Goal: Transaction & Acquisition: Purchase product/service

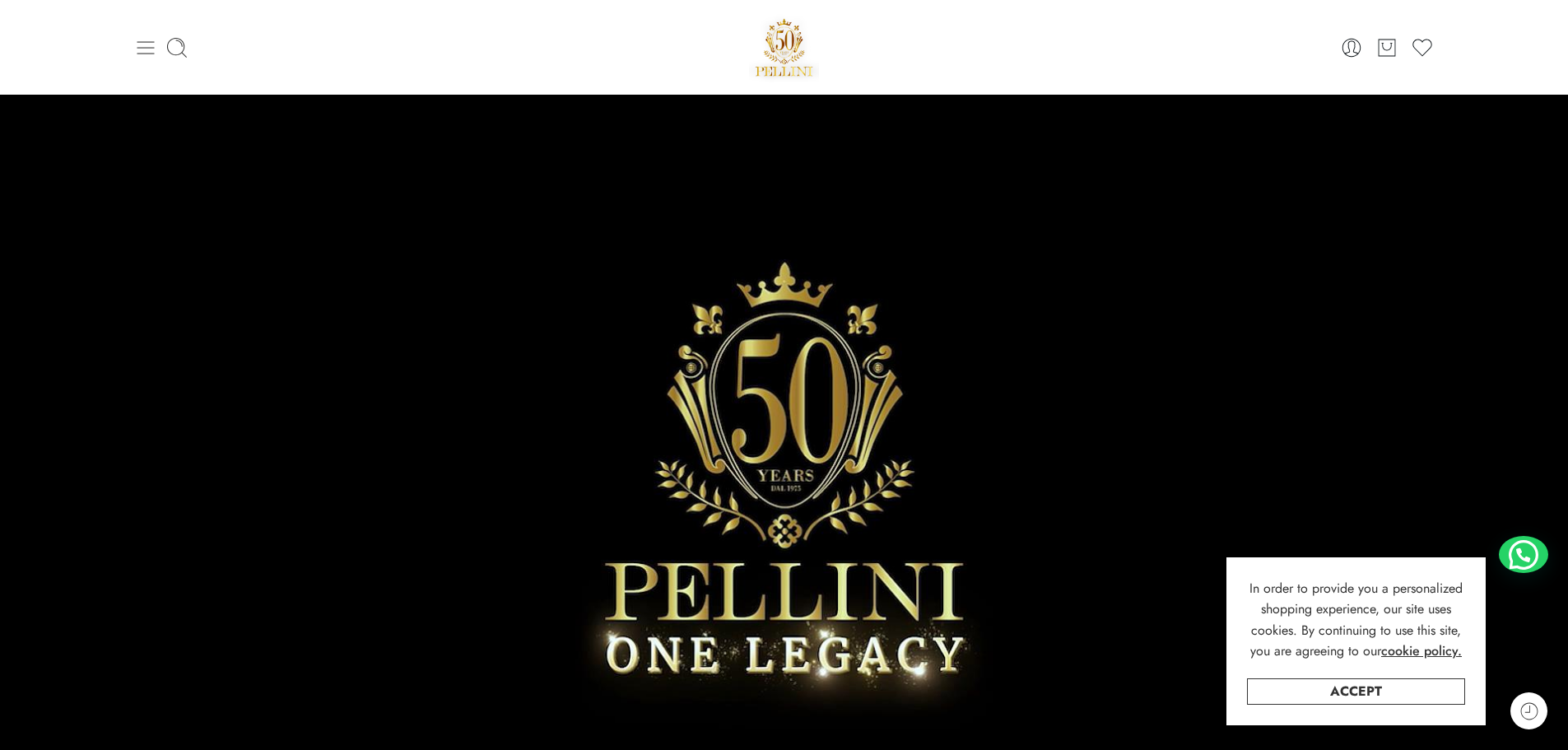
click at [147, 53] on icon at bounding box center [145, 48] width 17 height 13
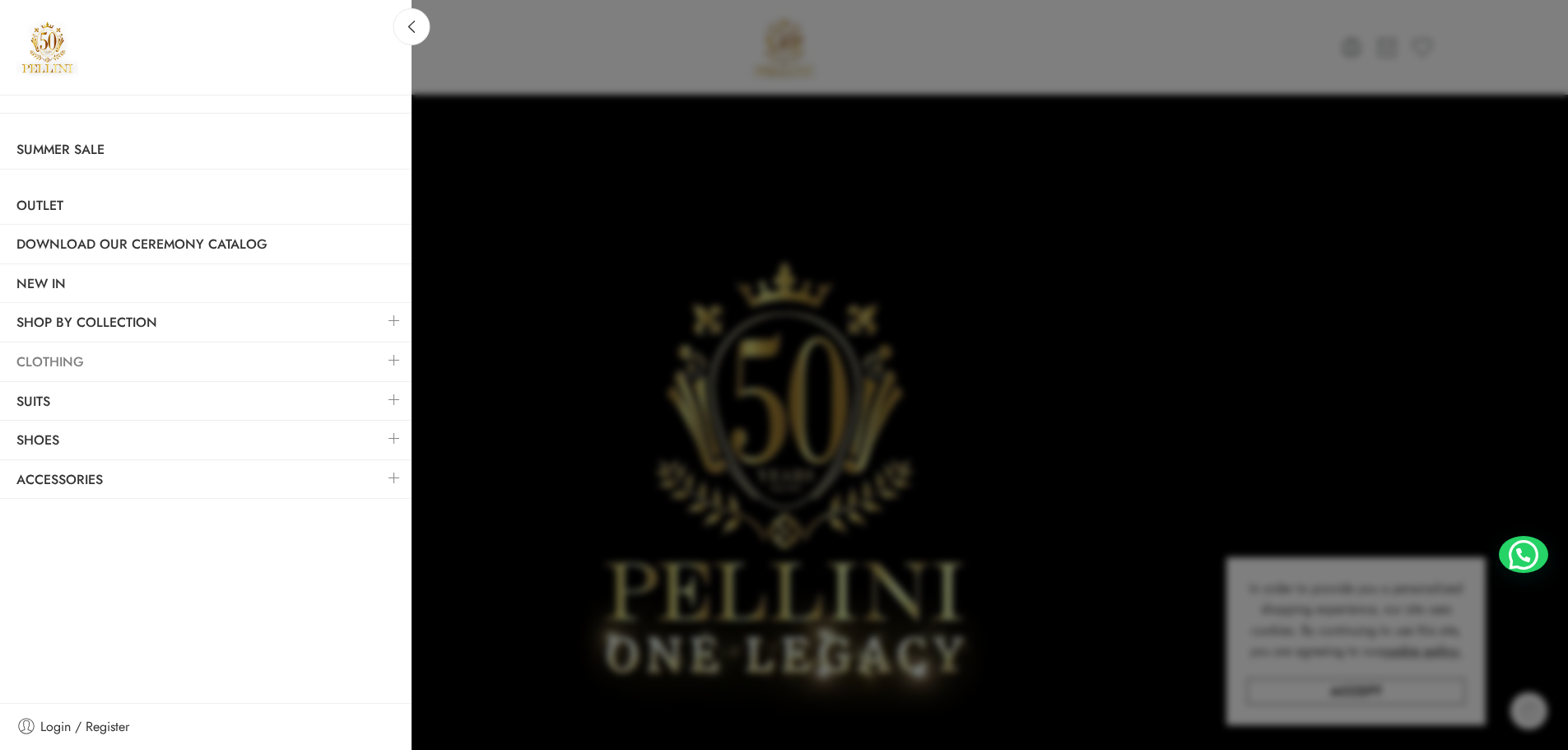
click at [171, 356] on link "Clothing" at bounding box center [206, 362] width 411 height 38
click at [394, 359] on link at bounding box center [394, 360] width 35 height 36
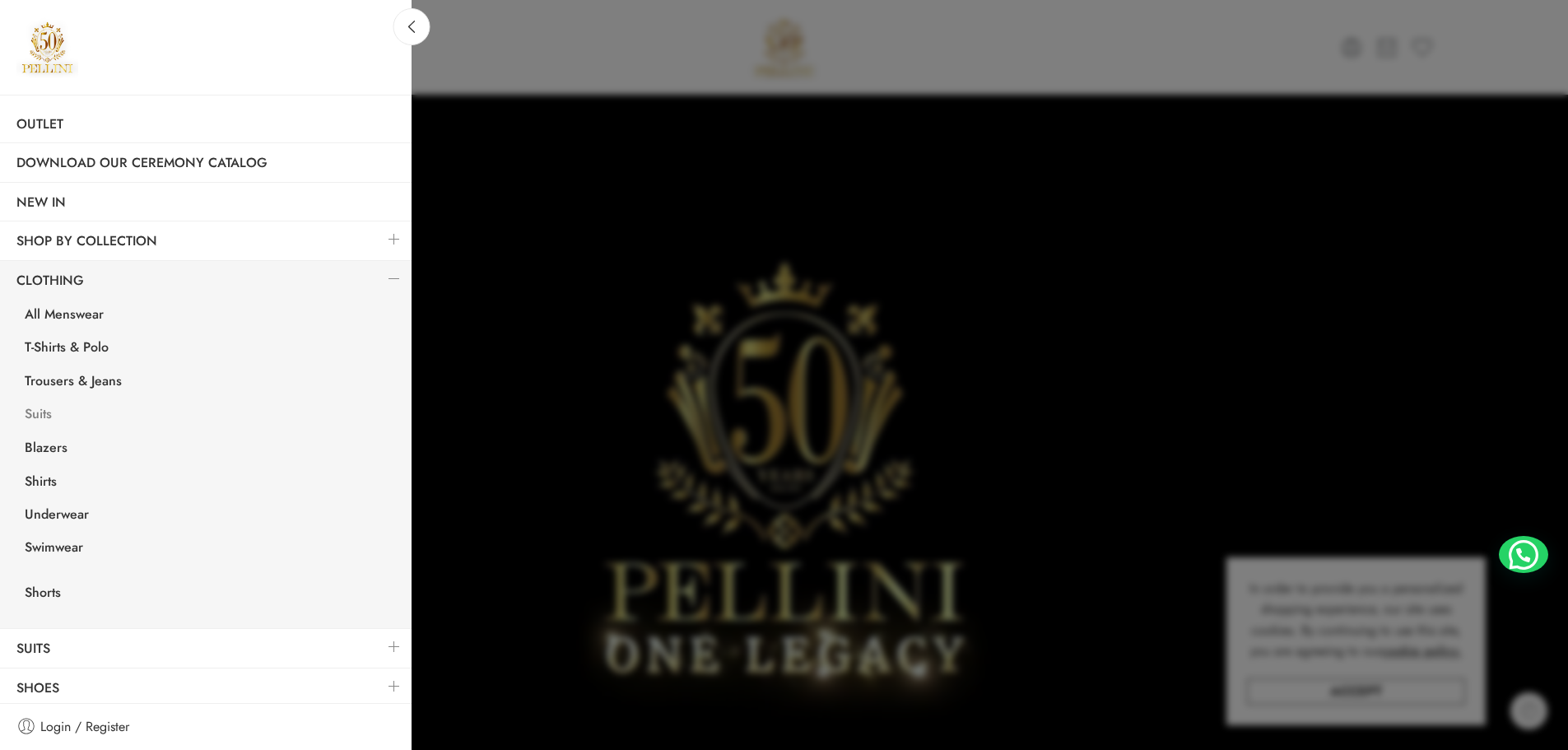
scroll to position [82, 0]
click at [79, 371] on link "Trousers & Jeans" at bounding box center [209, 382] width 403 height 34
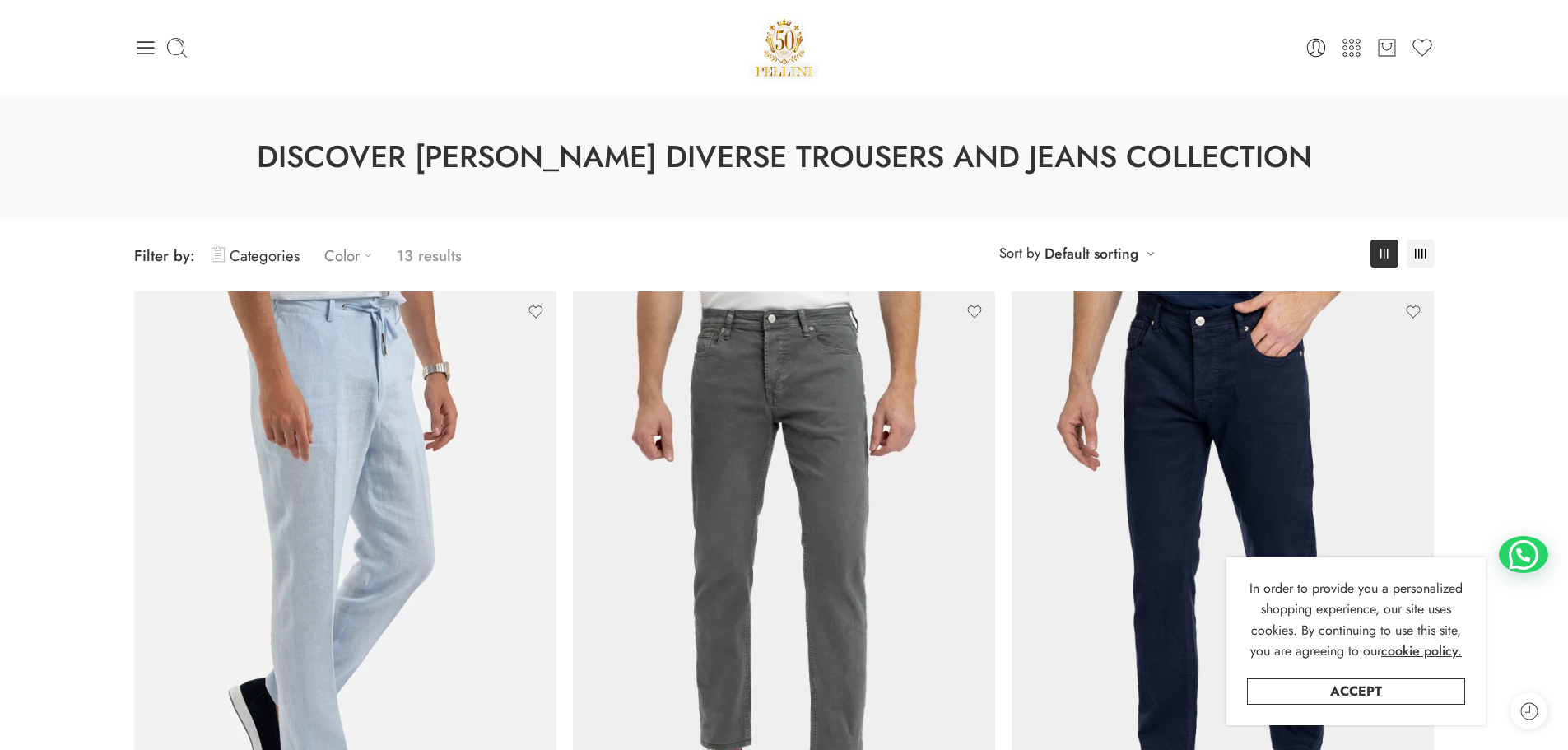
click at [365, 256] on icon at bounding box center [367, 255] width 16 height 16
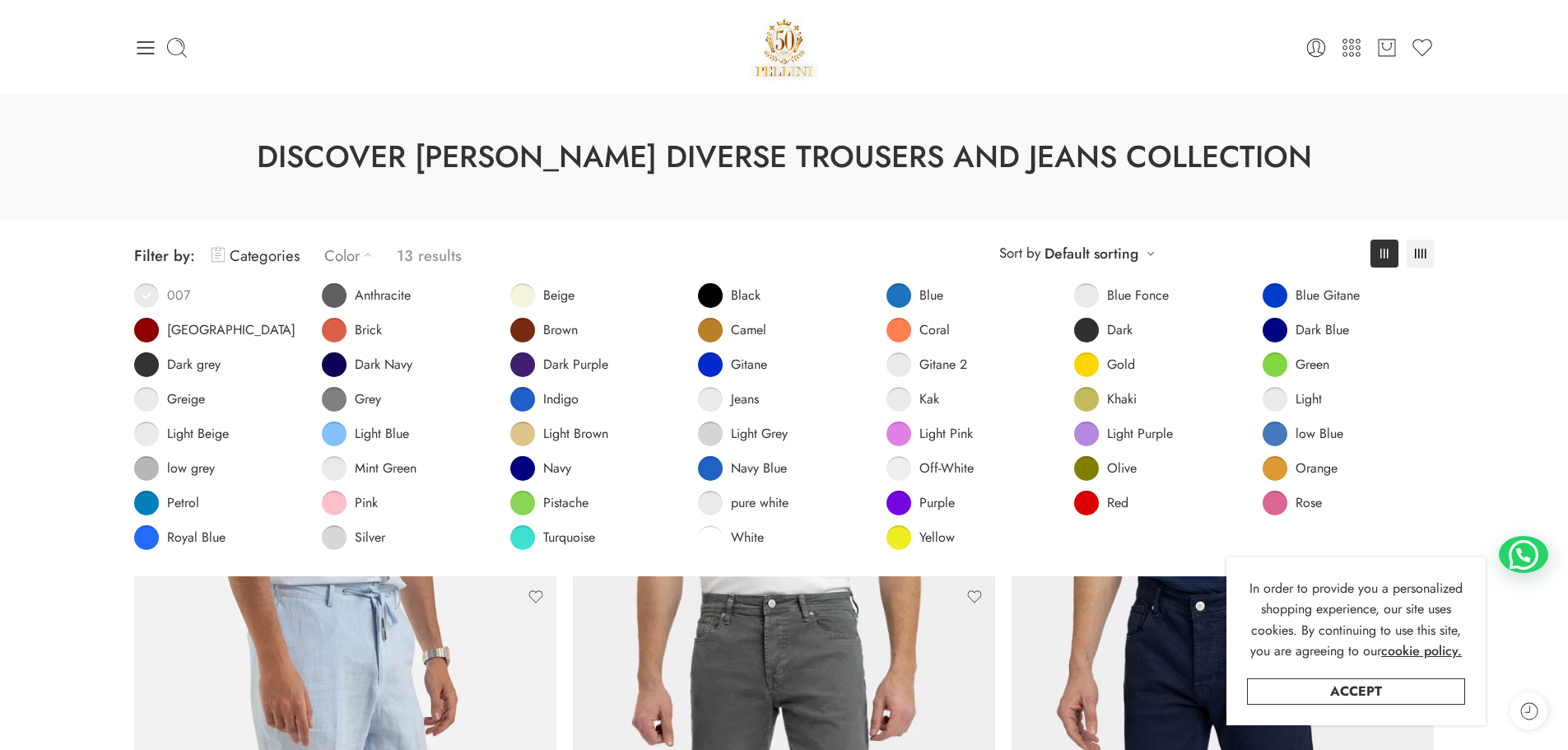
click at [156, 293] on span at bounding box center [146, 295] width 25 height 25
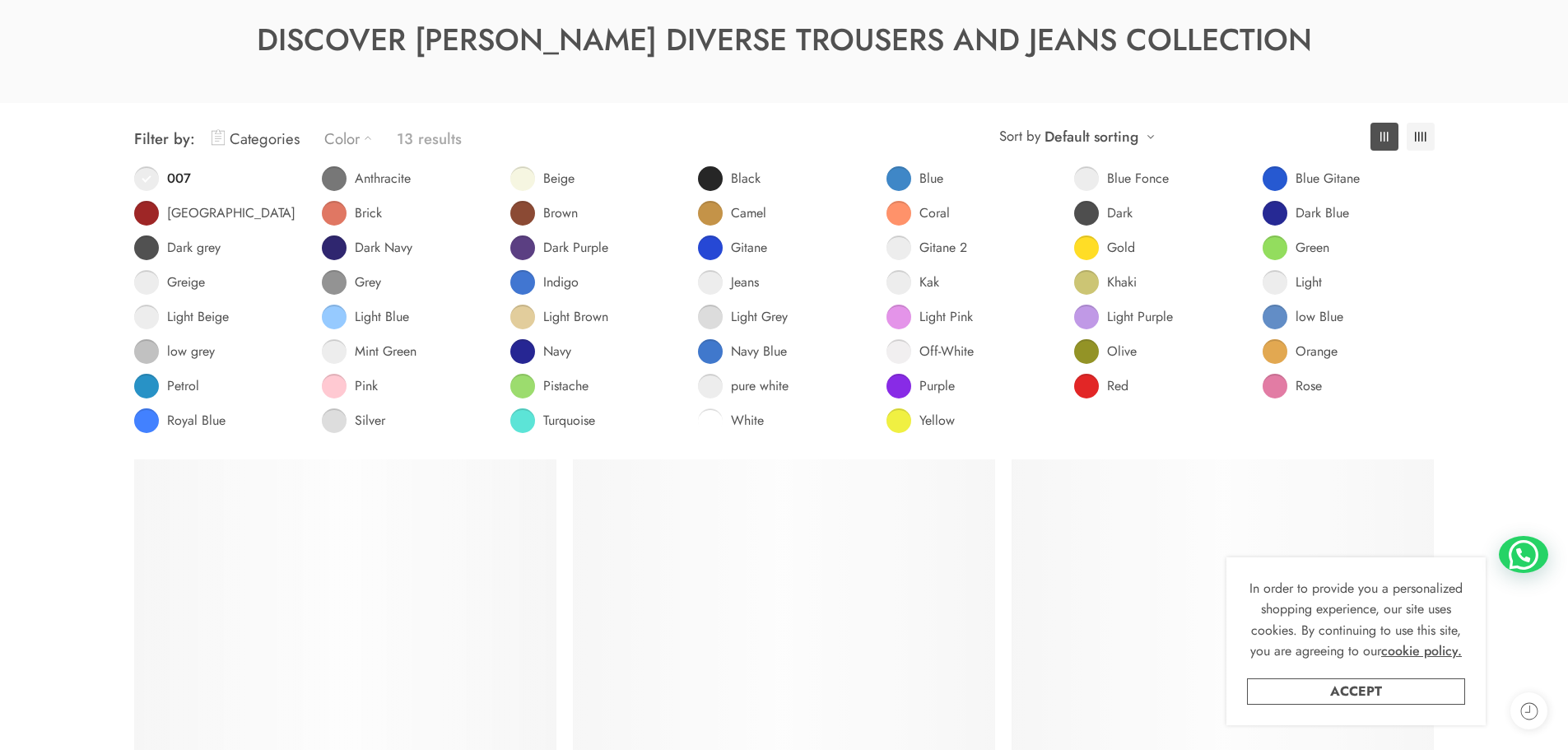
scroll to position [129, 0]
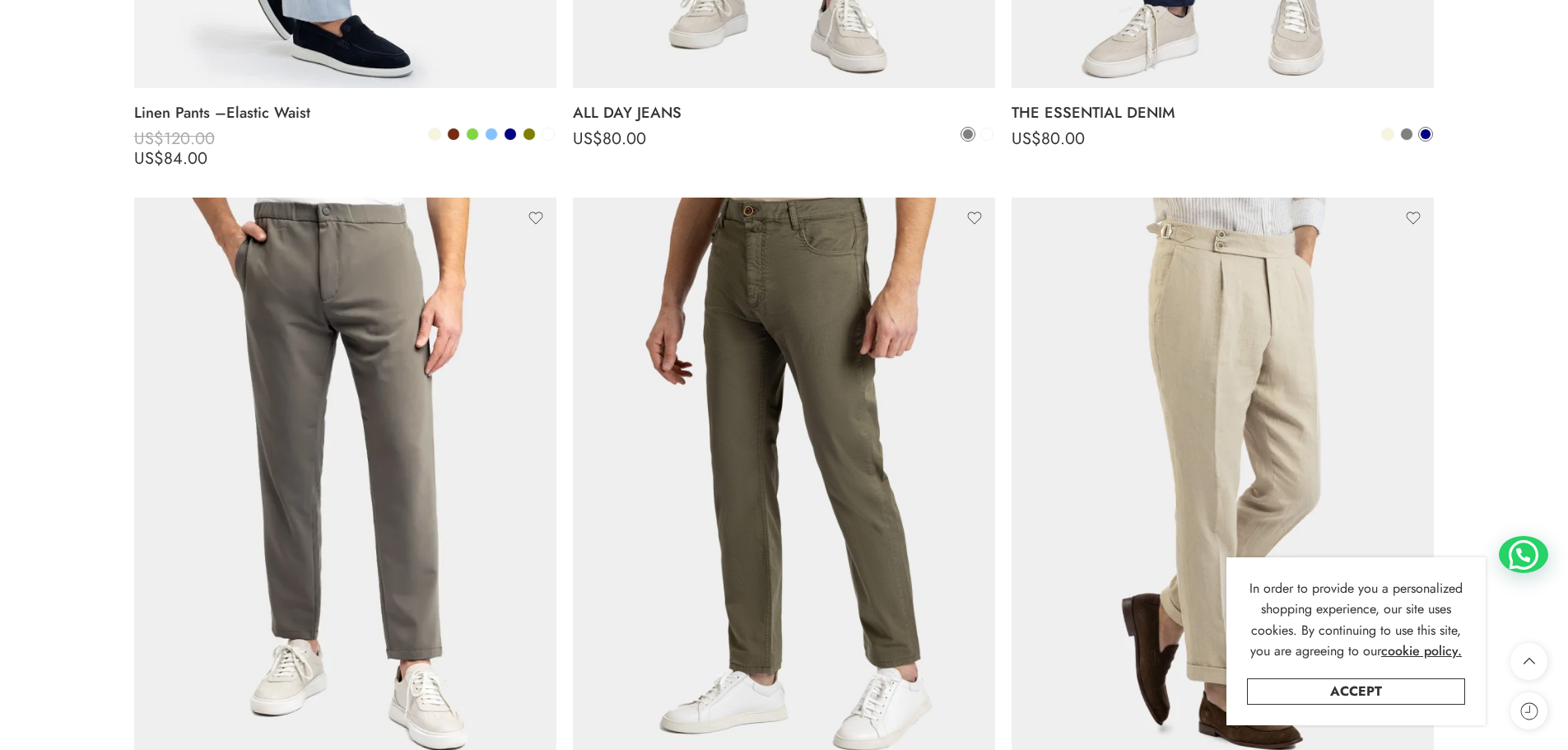
scroll to position [1199, 0]
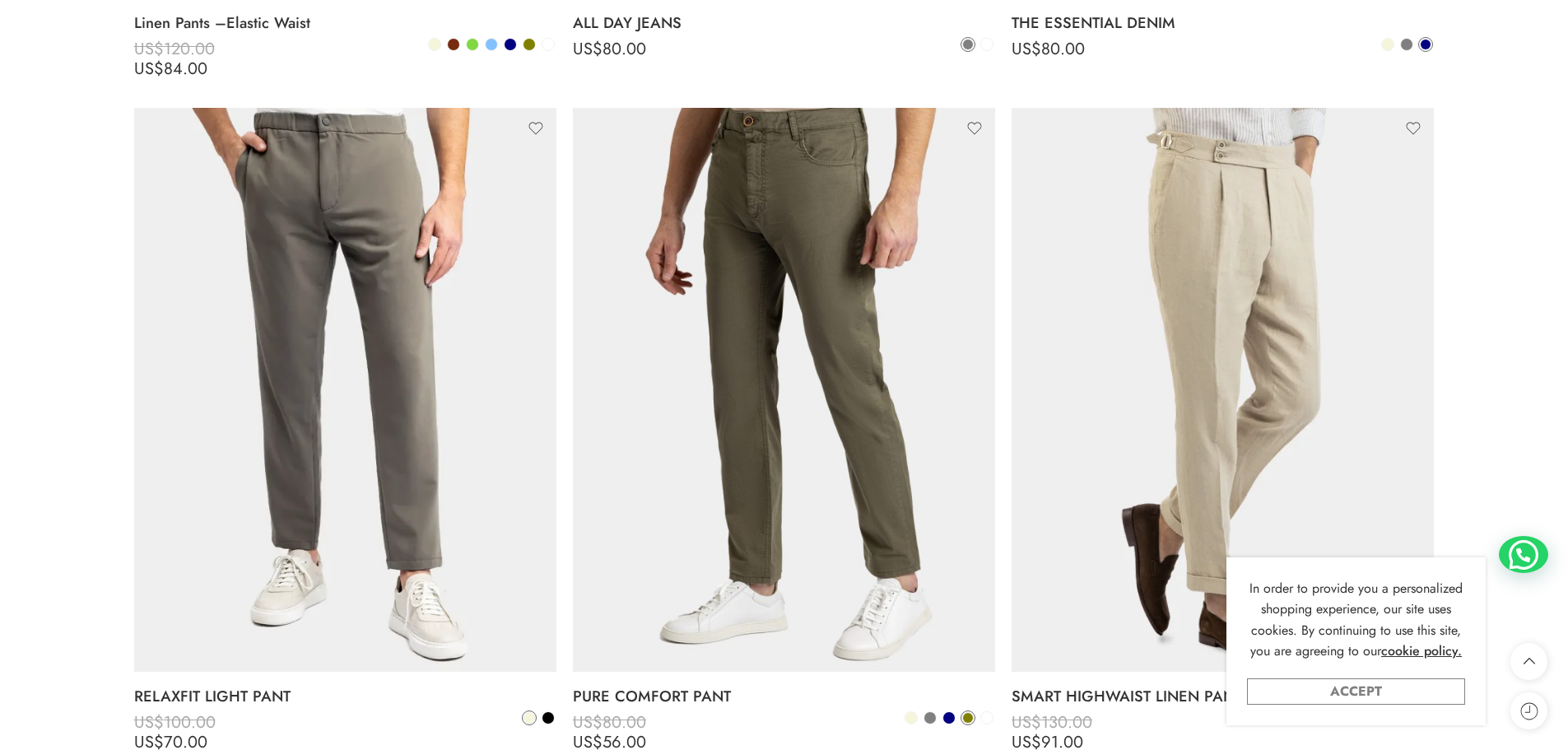
click at [1406, 693] on link "Accept" at bounding box center [1356, 692] width 218 height 26
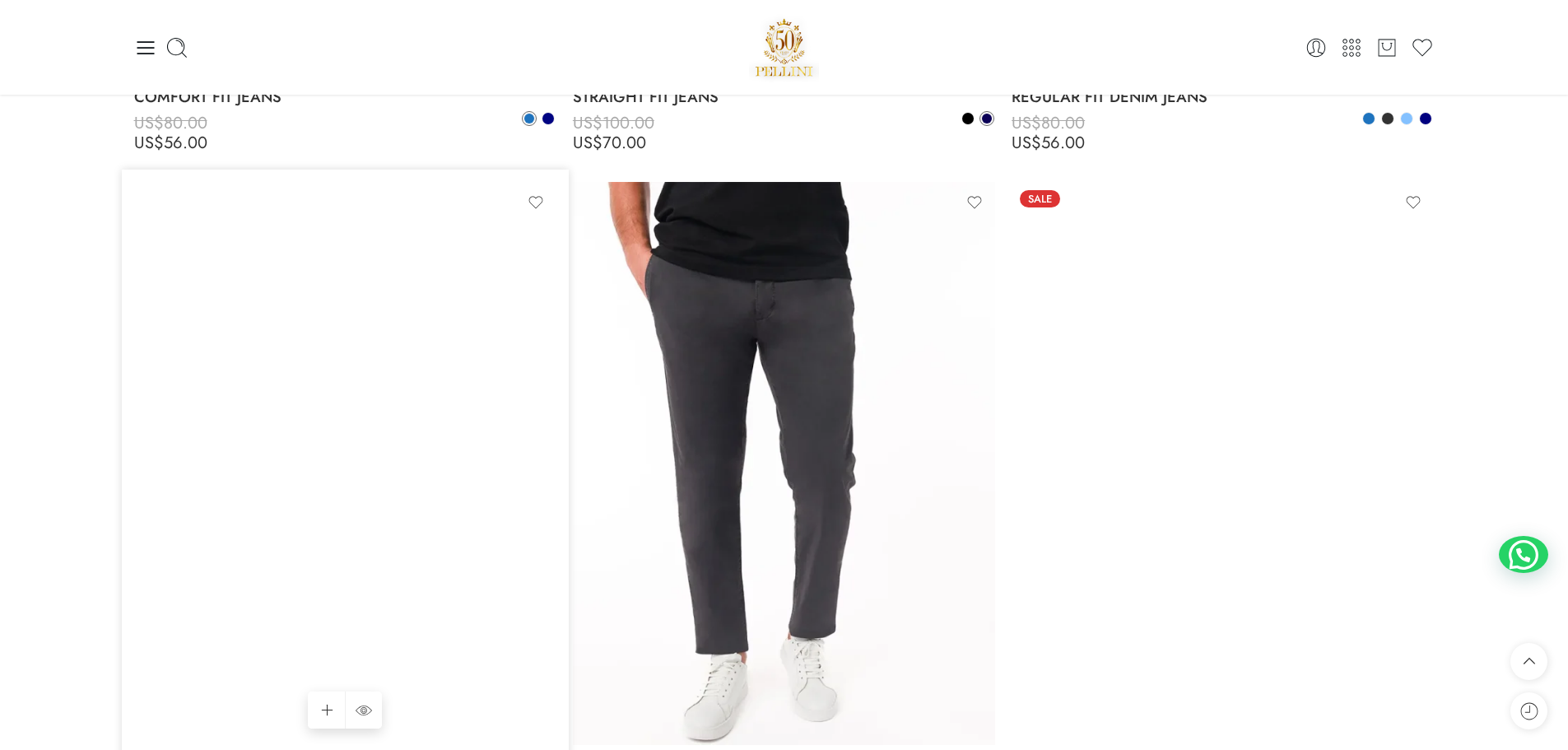
scroll to position [2434, 0]
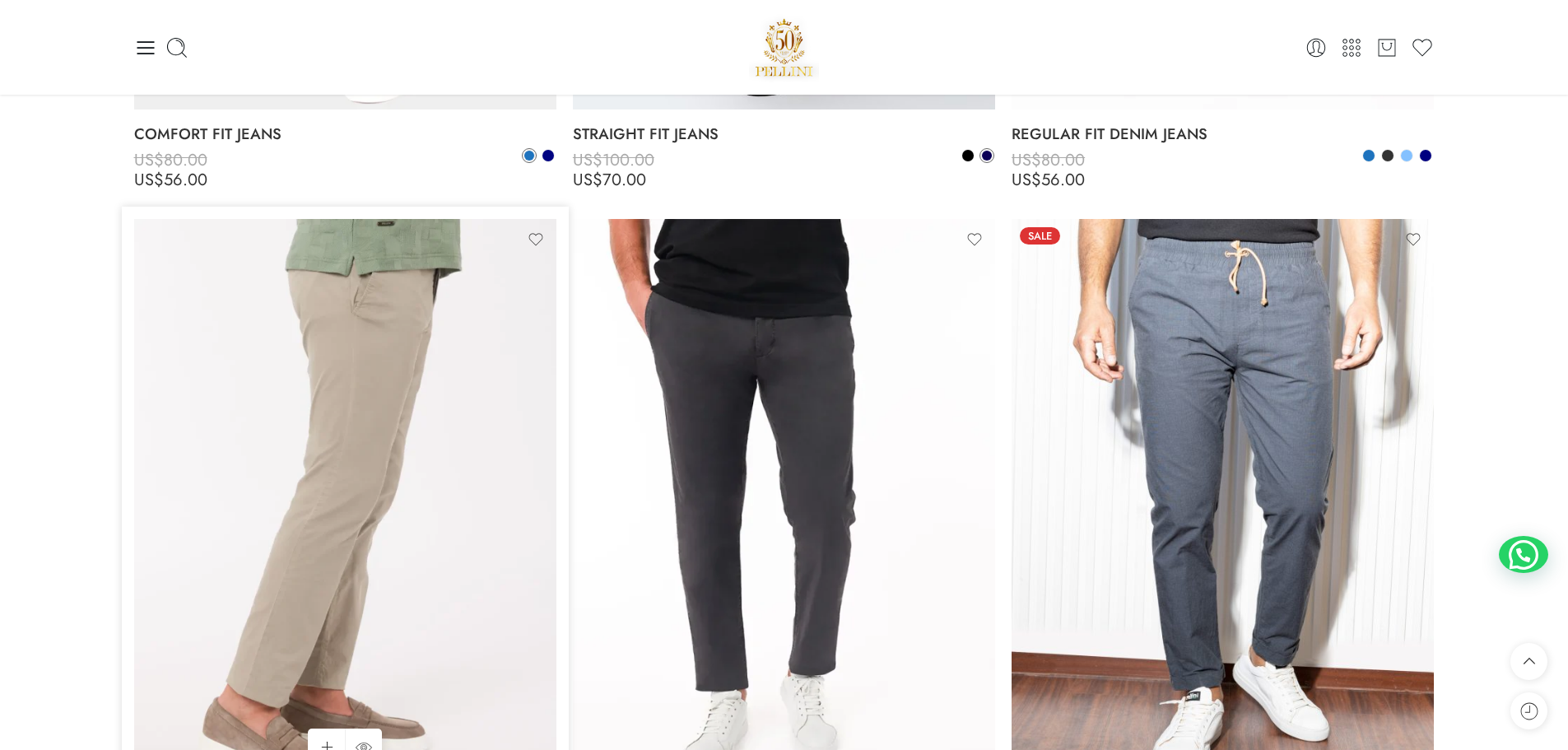
click at [441, 489] on img at bounding box center [345, 500] width 423 height 563
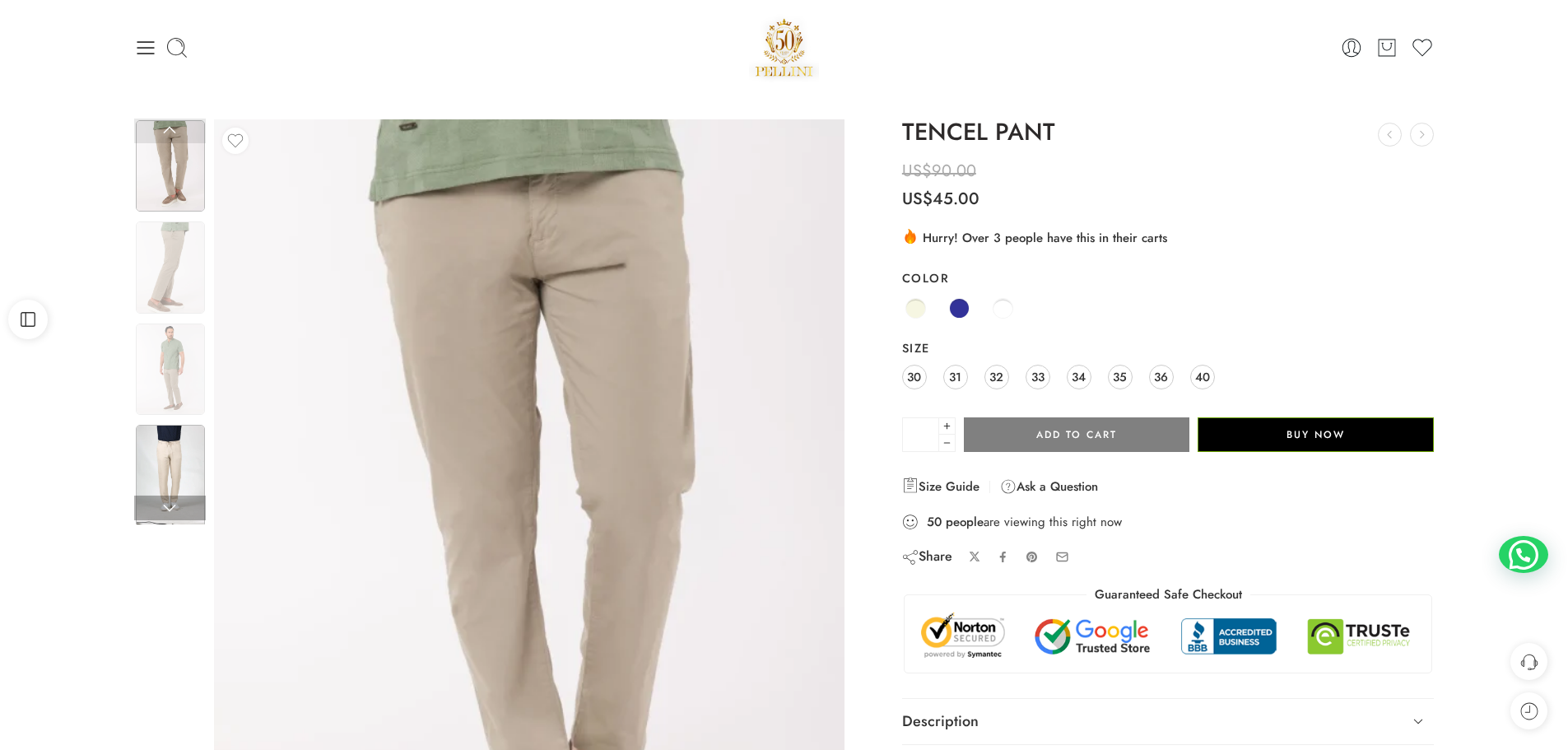
click at [183, 475] on img at bounding box center [170, 475] width 69 height 103
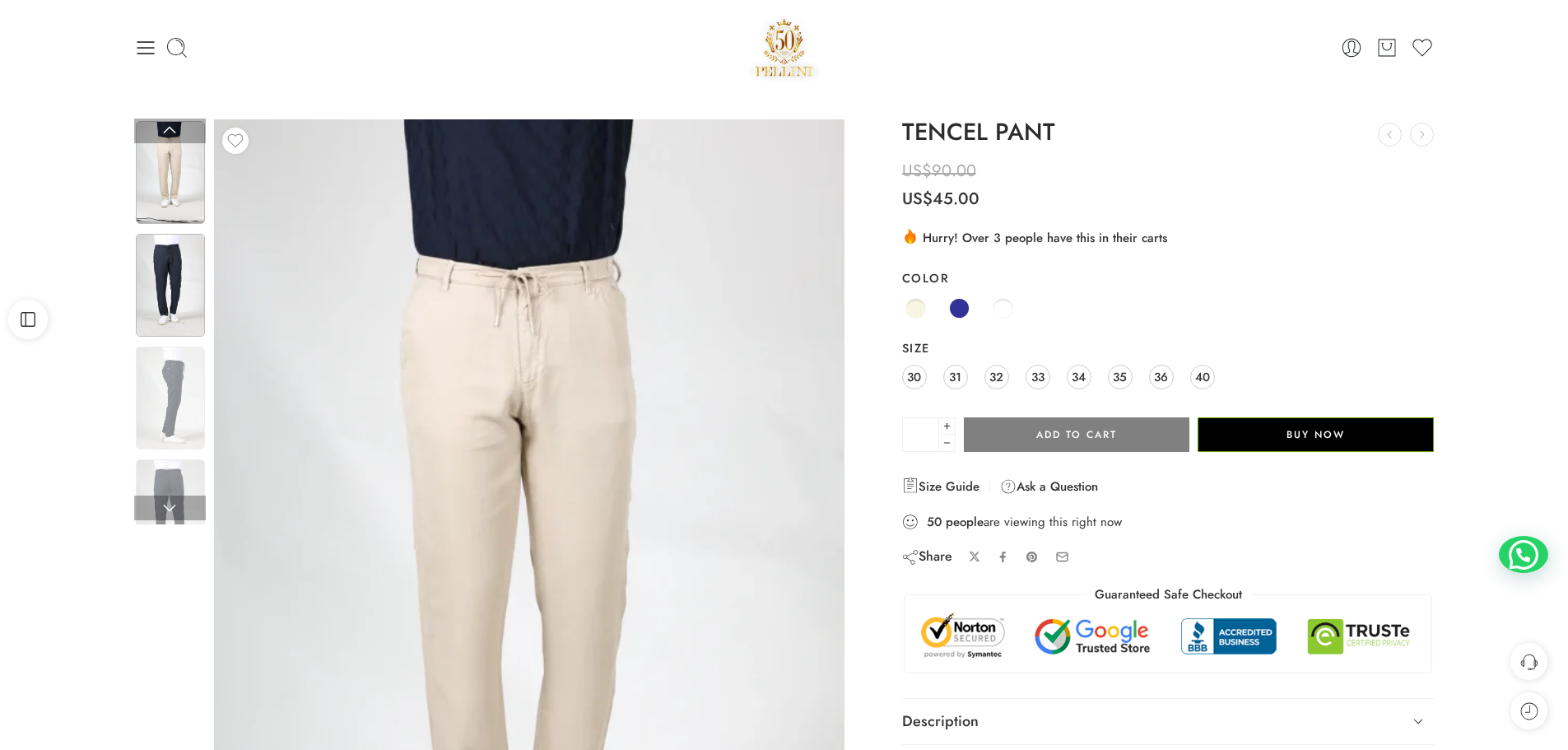
click at [185, 300] on img at bounding box center [170, 285] width 69 height 103
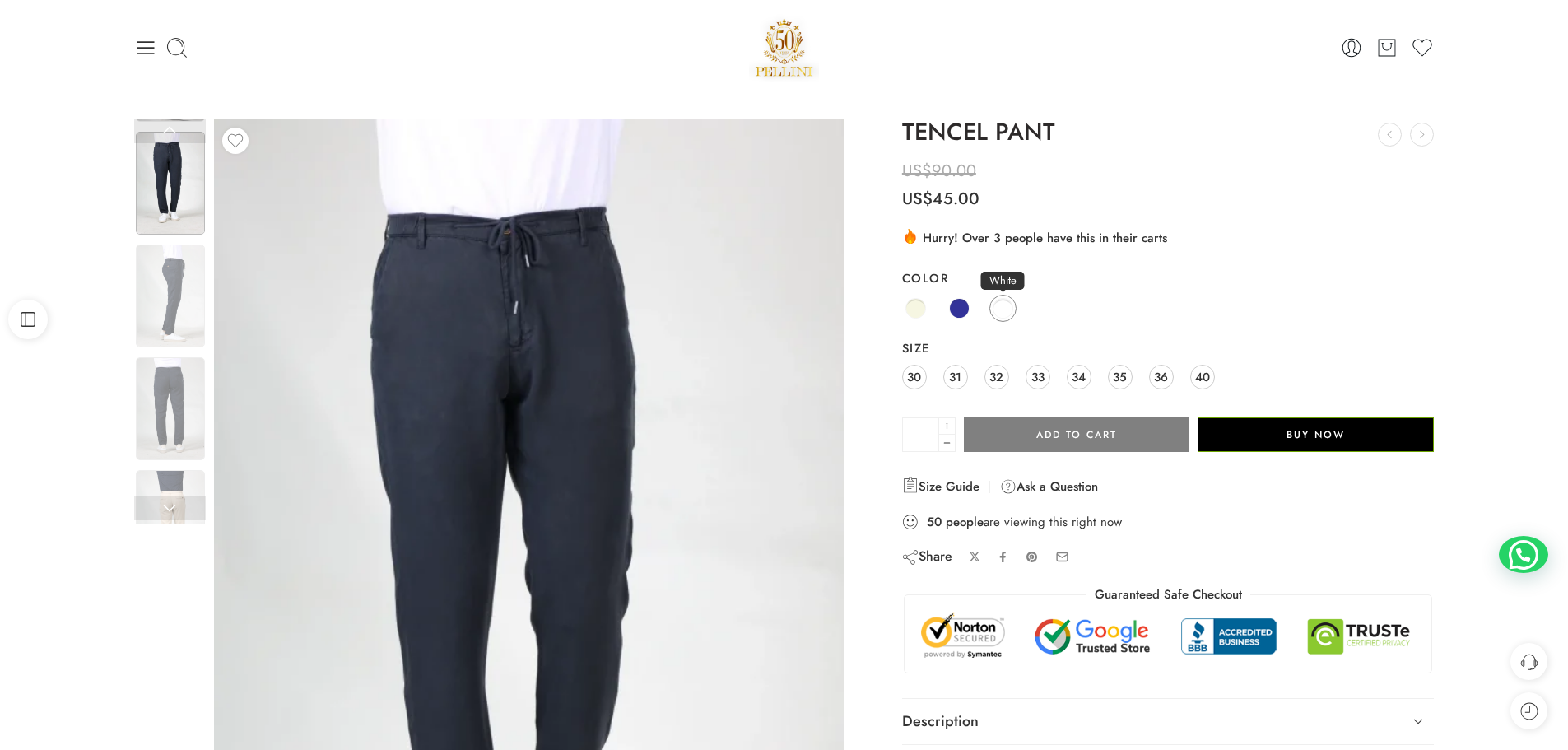
click at [1000, 311] on span at bounding box center [1003, 308] width 21 height 21
click at [914, 377] on span "30" at bounding box center [913, 376] width 14 height 23
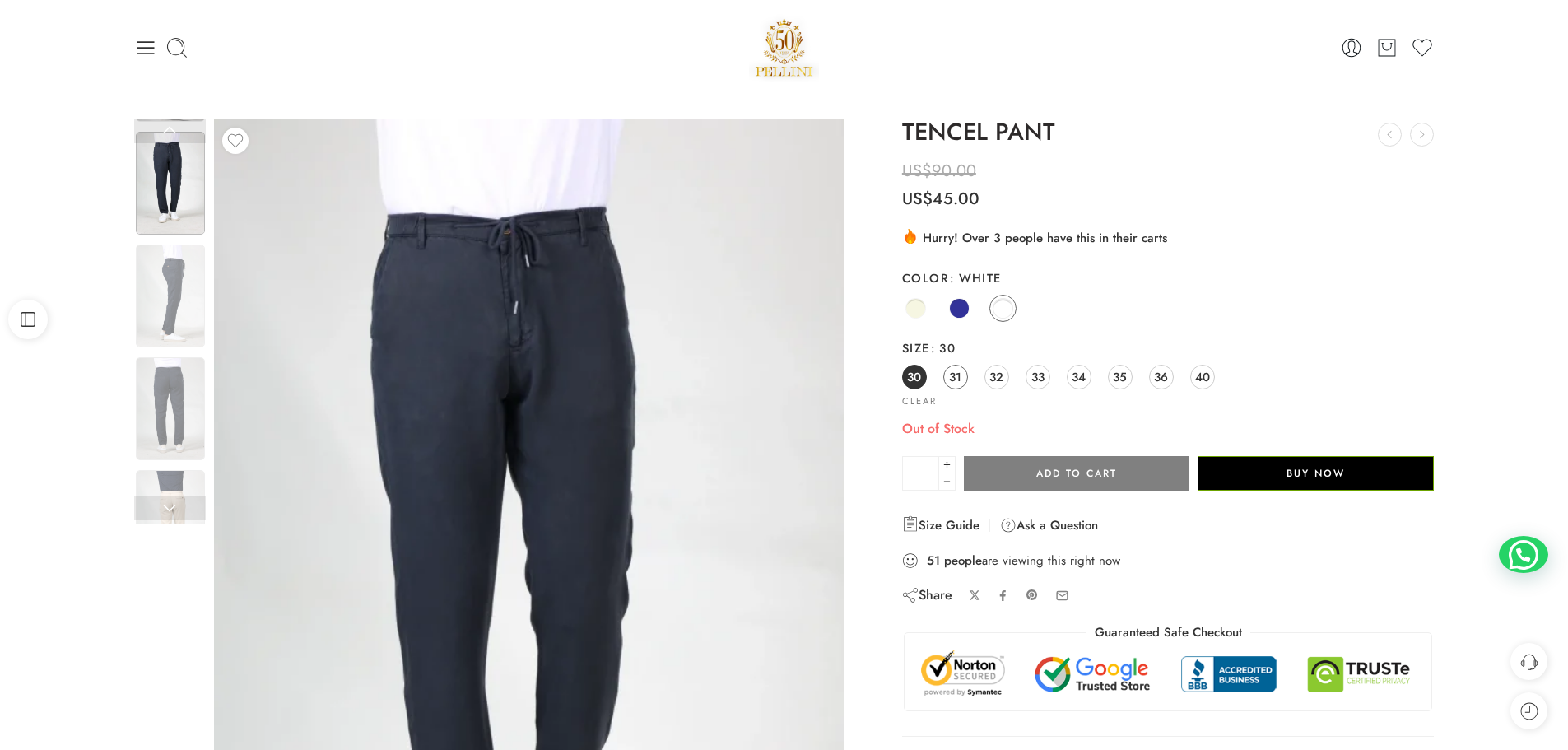
click at [951, 371] on span "31" at bounding box center [955, 376] width 12 height 23
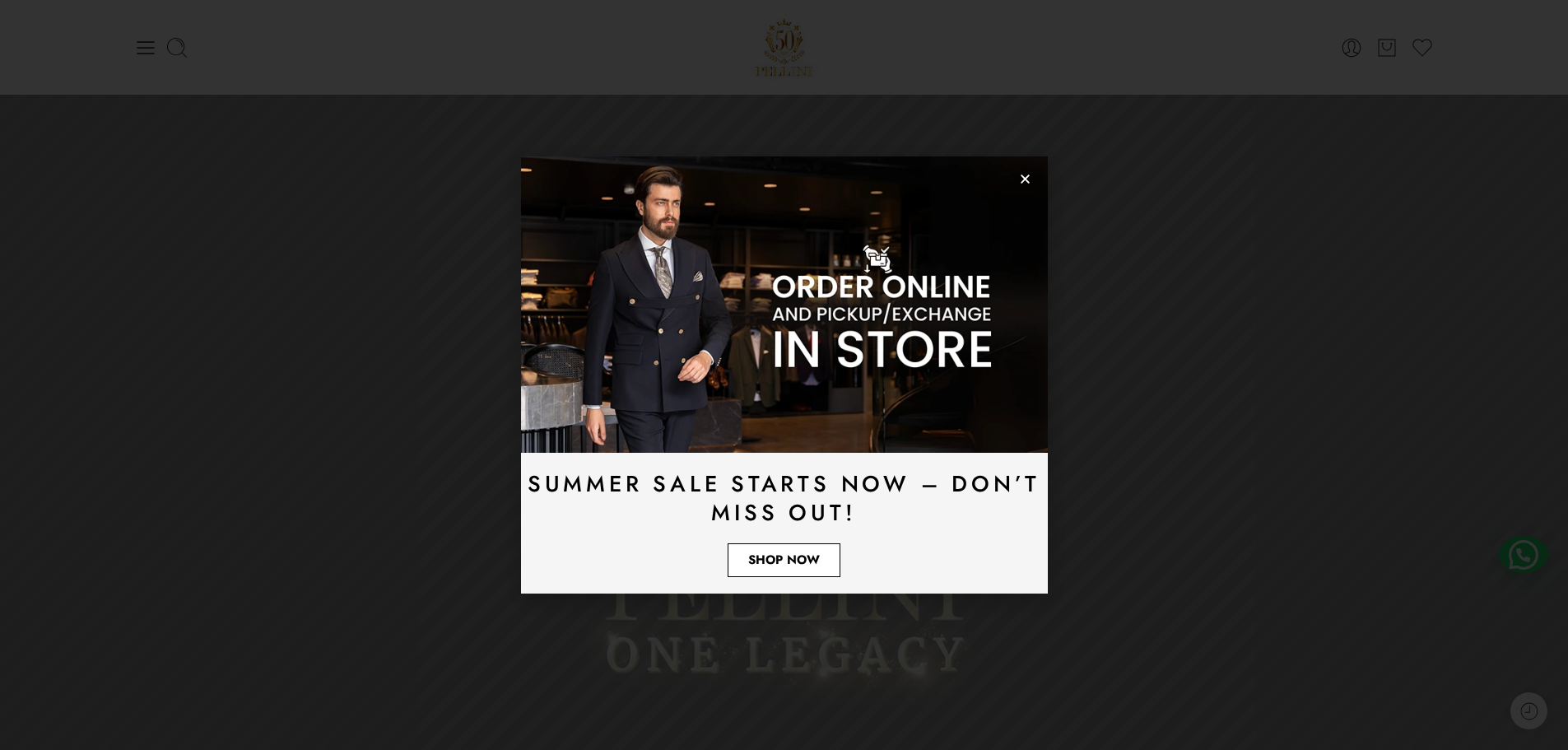
click at [765, 548] on link "Shop Now" at bounding box center [784, 560] width 113 height 34
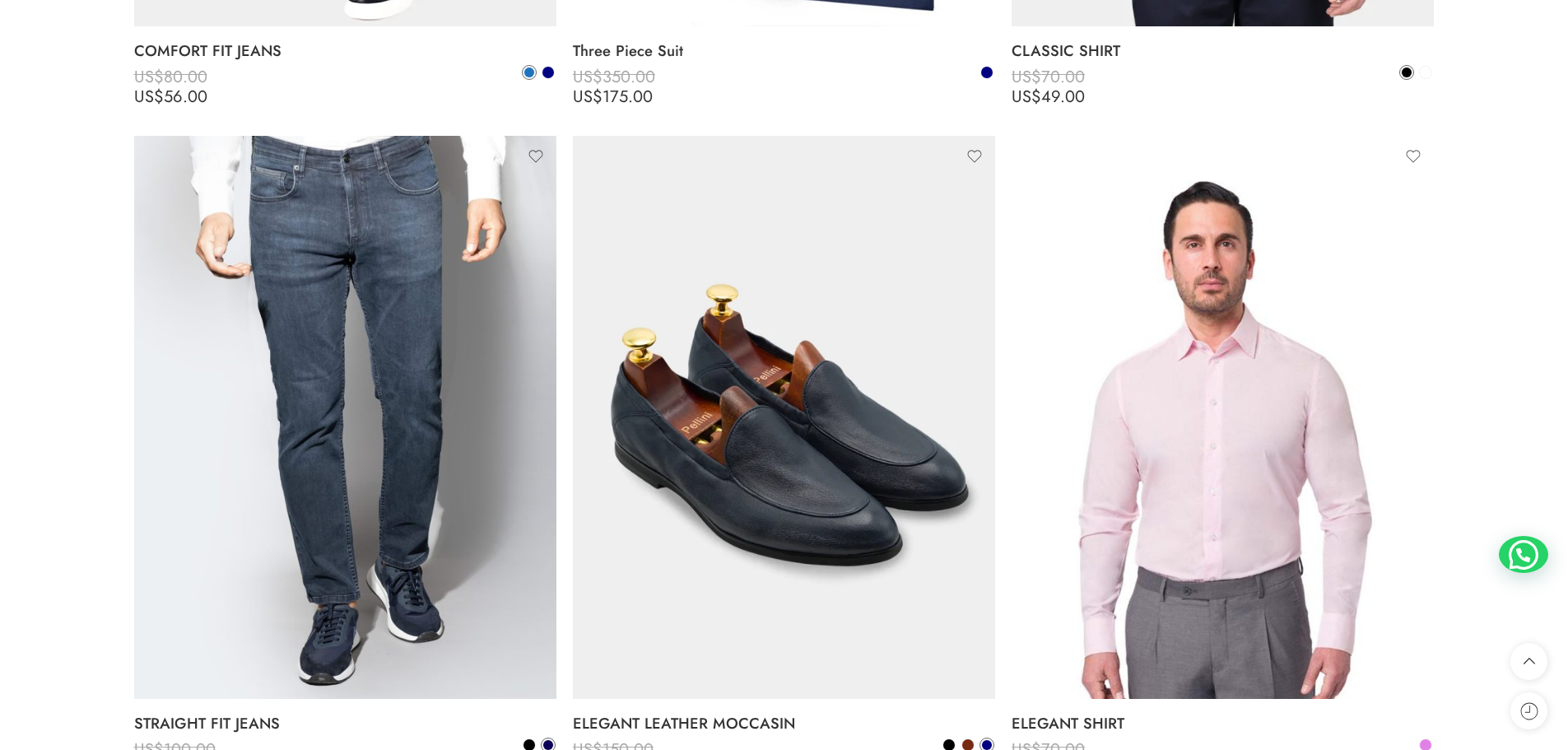
scroll to position [13251, 0]
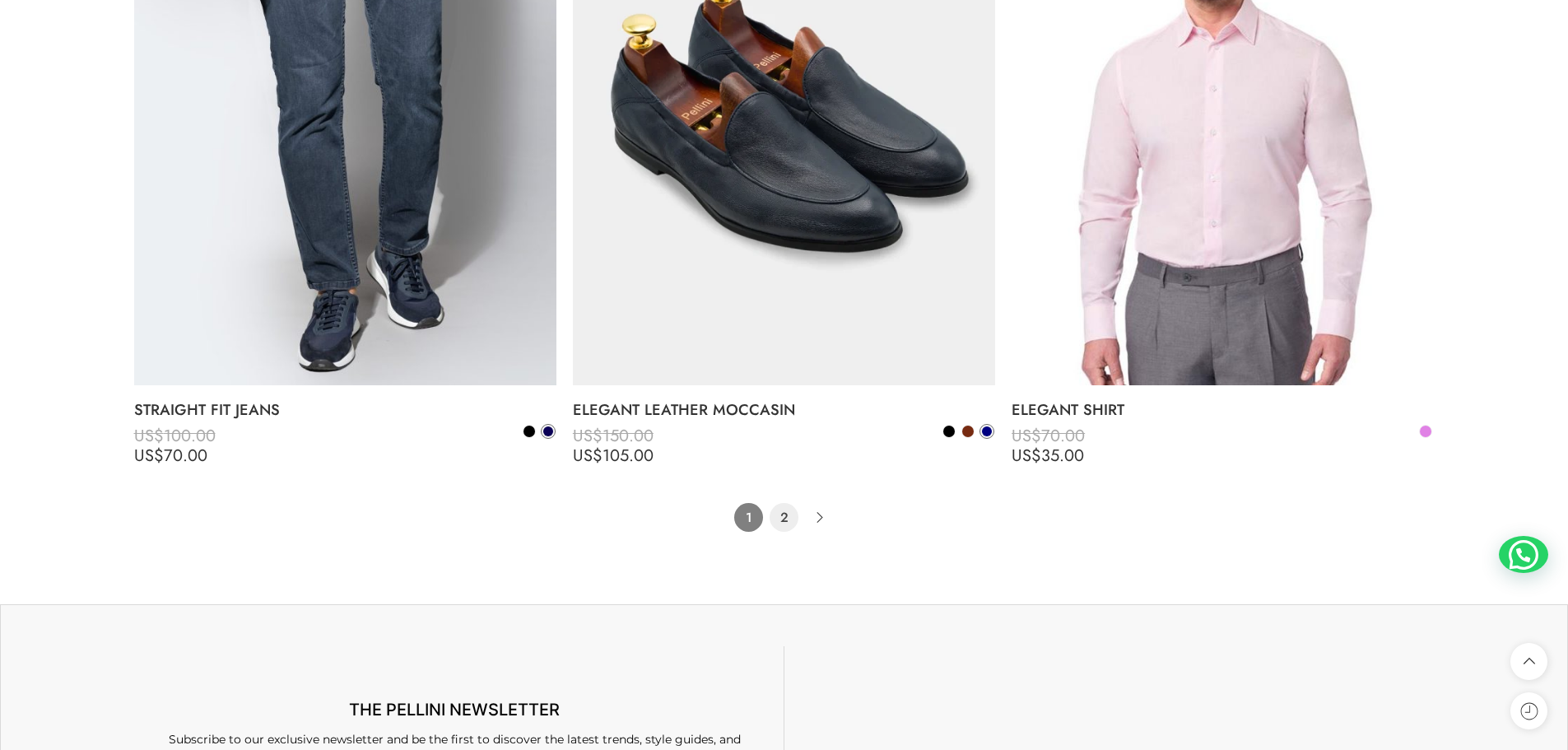
click at [773, 512] on link "2" at bounding box center [784, 517] width 29 height 29
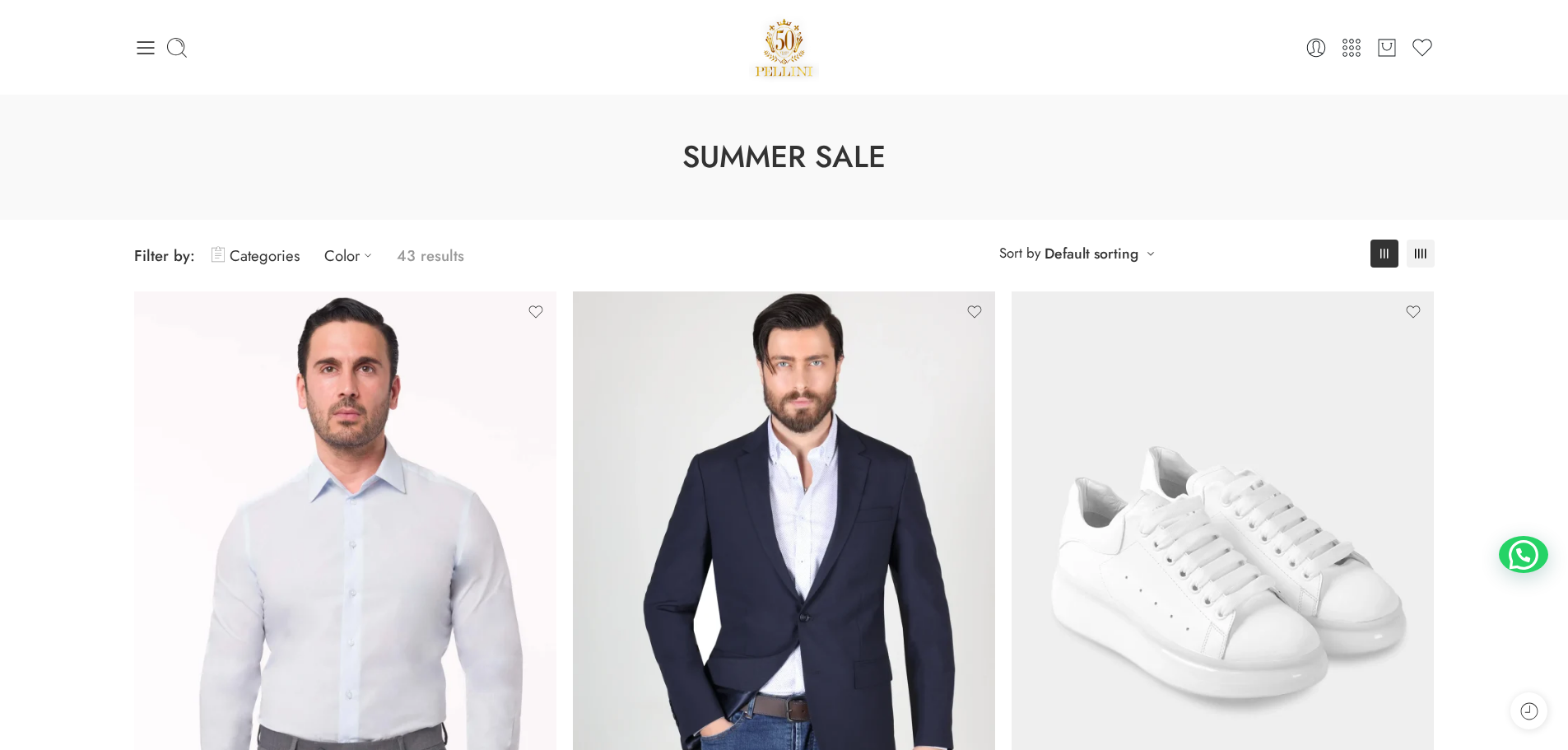
click at [127, 41] on div "0 Cart 0 Wishlist Search here" at bounding box center [784, 47] width 1317 height 70
click at [139, 47] on icon at bounding box center [145, 48] width 17 height 13
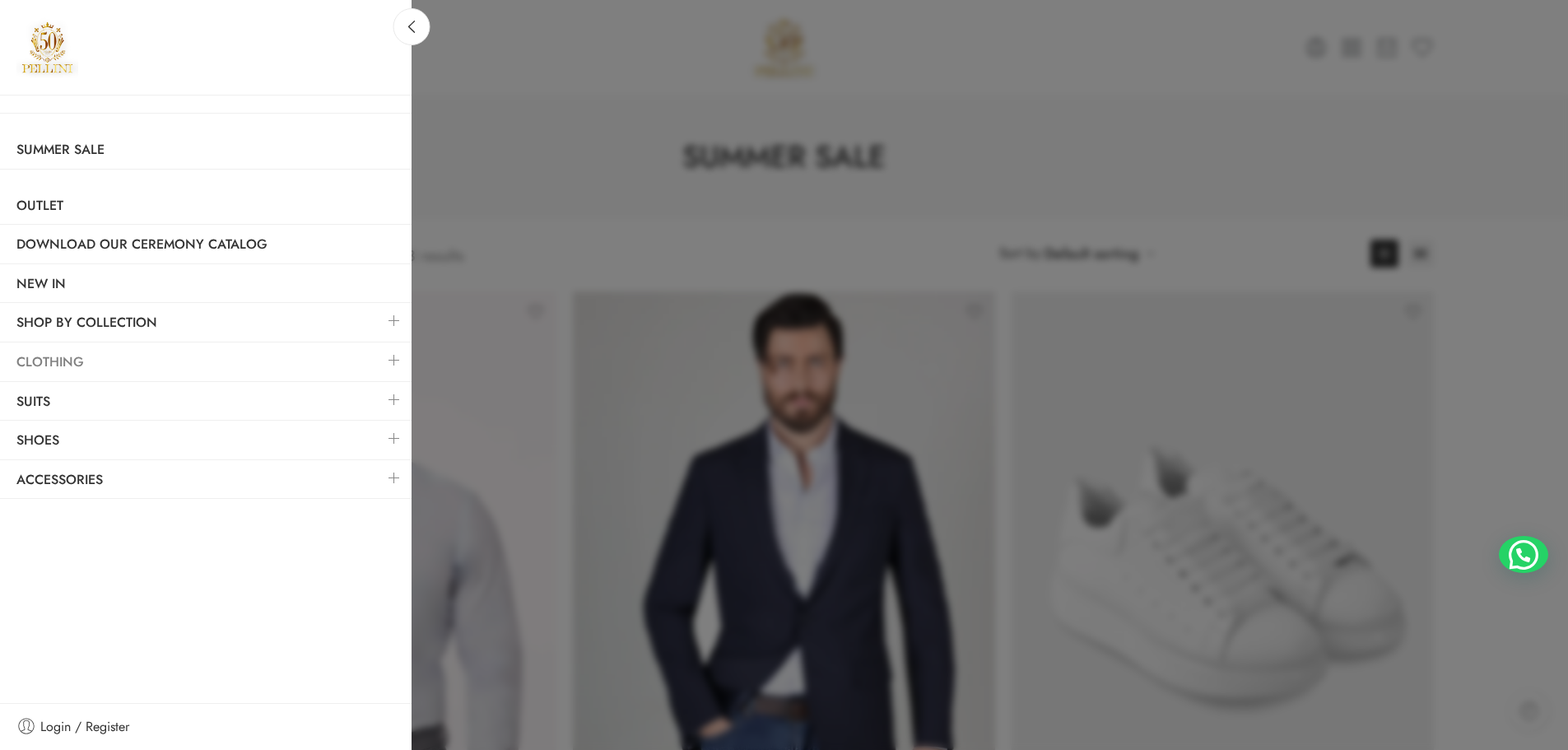
click at [121, 358] on link "Clothing" at bounding box center [206, 362] width 411 height 38
click at [391, 357] on link at bounding box center [394, 360] width 35 height 36
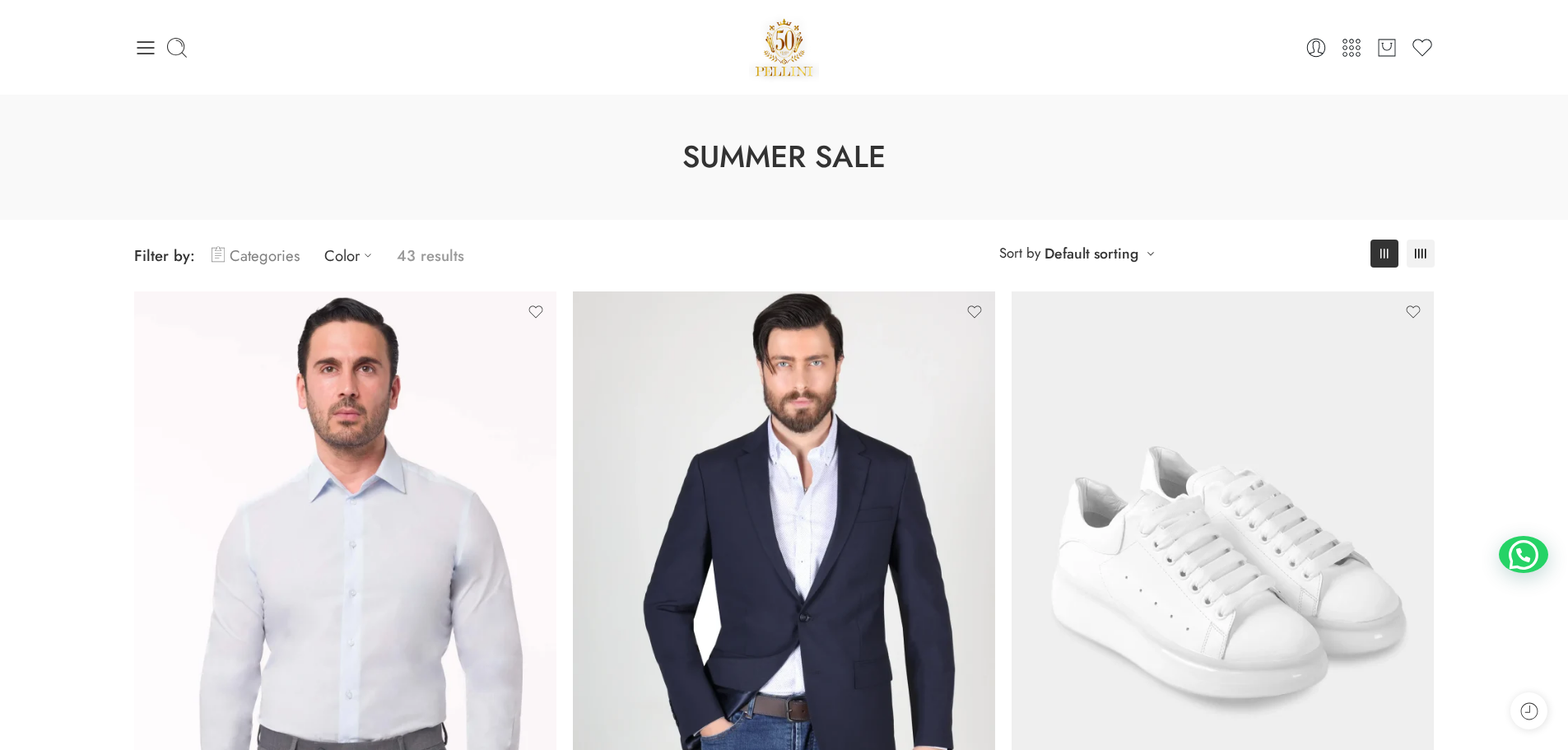
click at [256, 260] on link "Categories" at bounding box center [255, 255] width 88 height 39
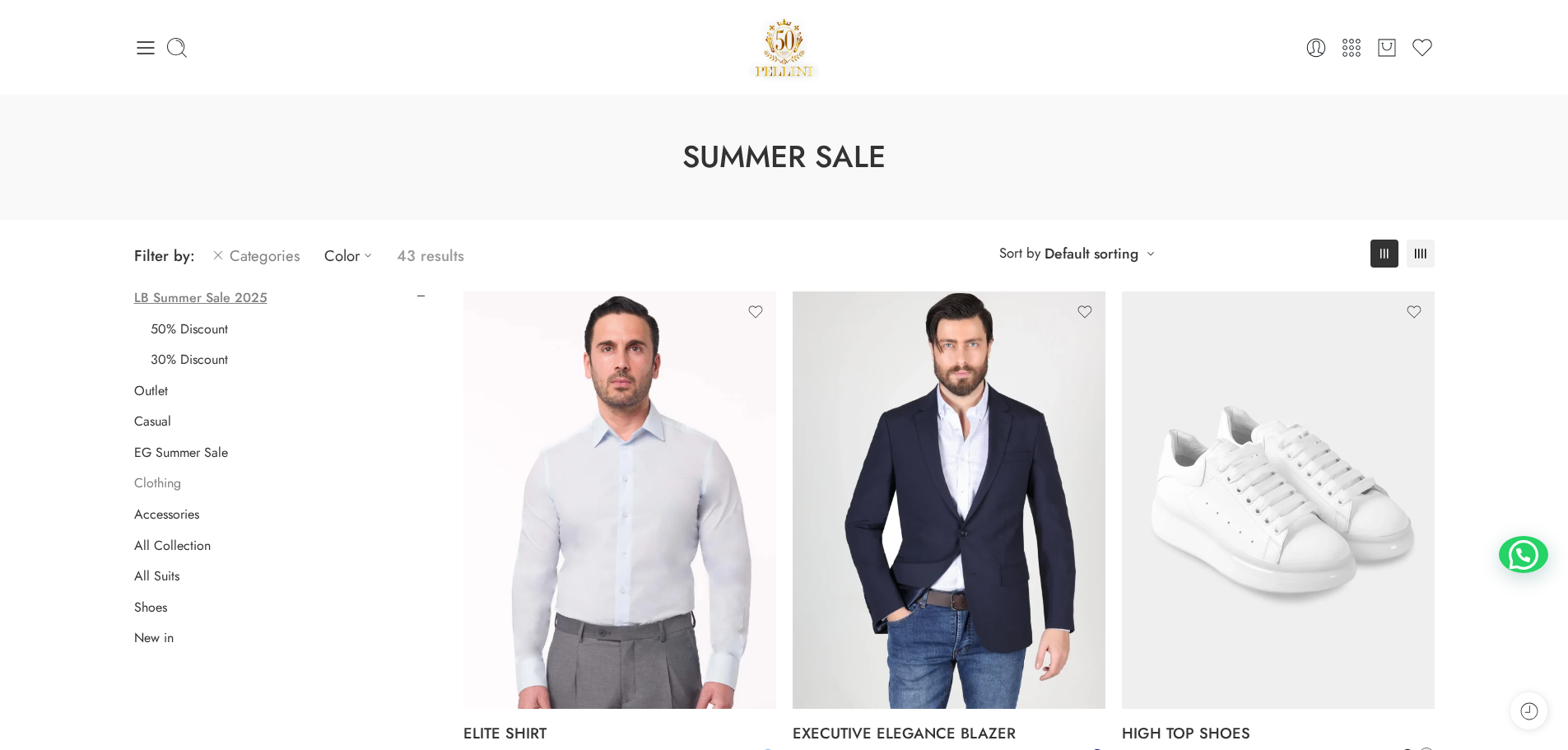
click at [167, 483] on link "Clothing" at bounding box center [158, 482] width 47 height 16
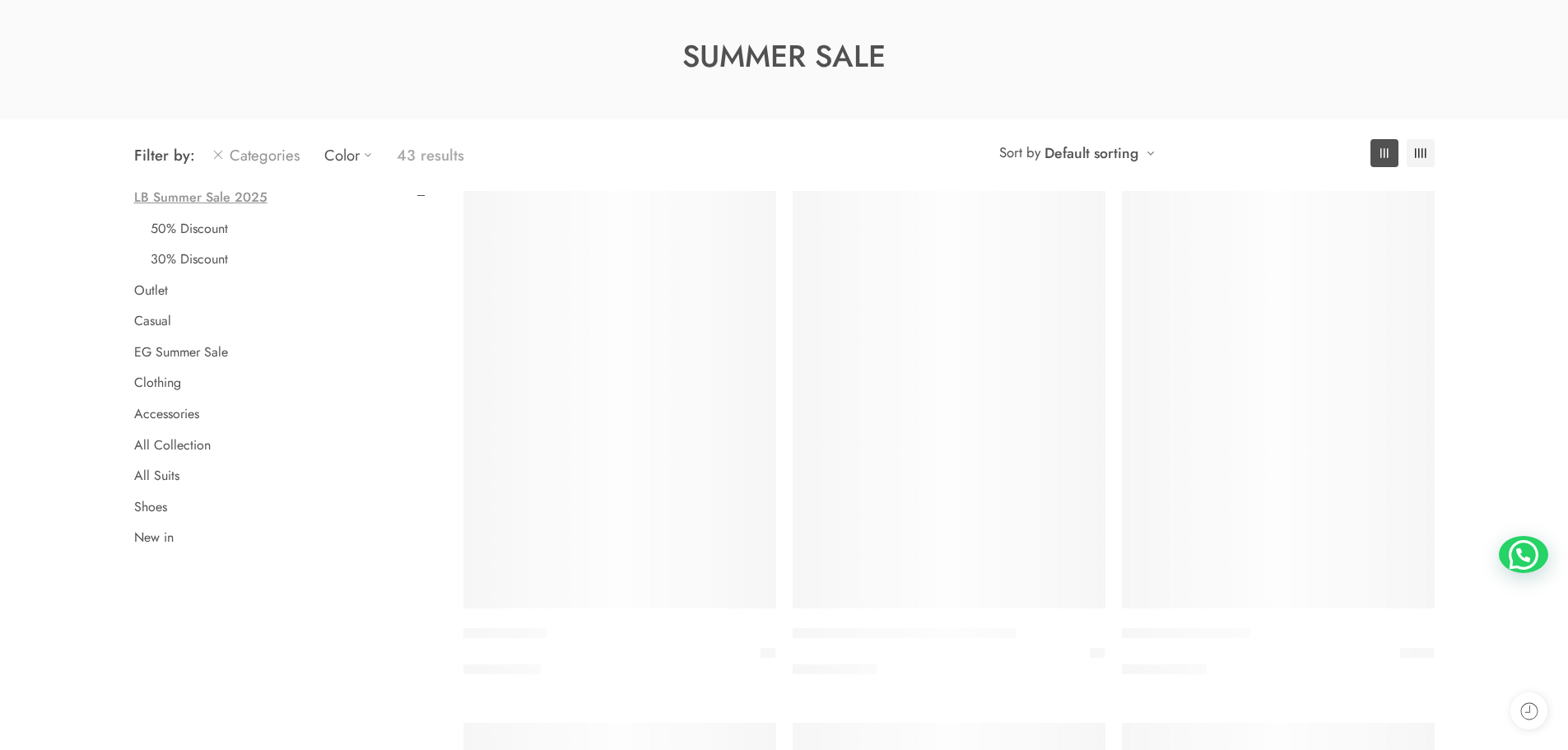
scroll to position [129, 0]
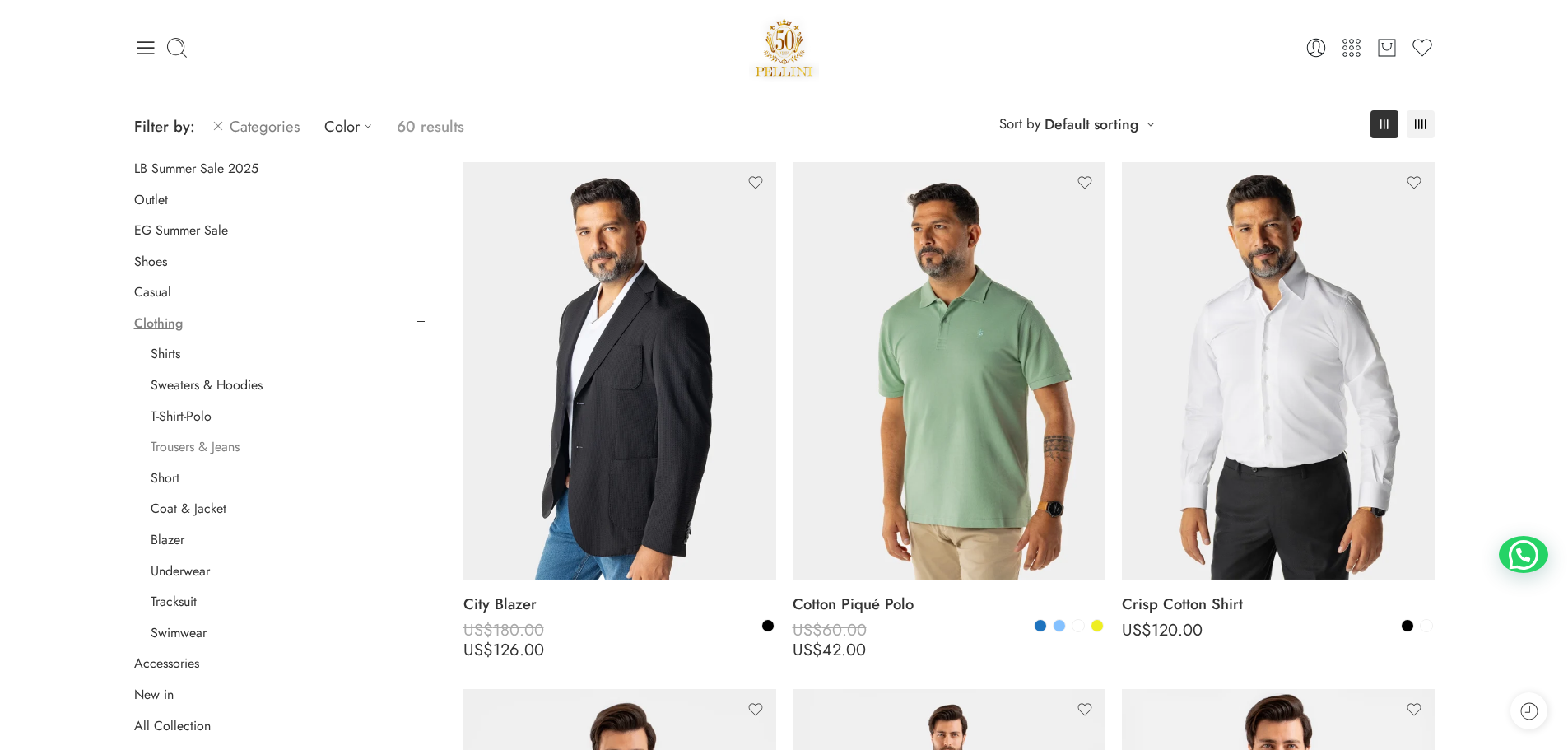
click at [196, 452] on link "Trousers & Jeans" at bounding box center [195, 446] width 89 height 16
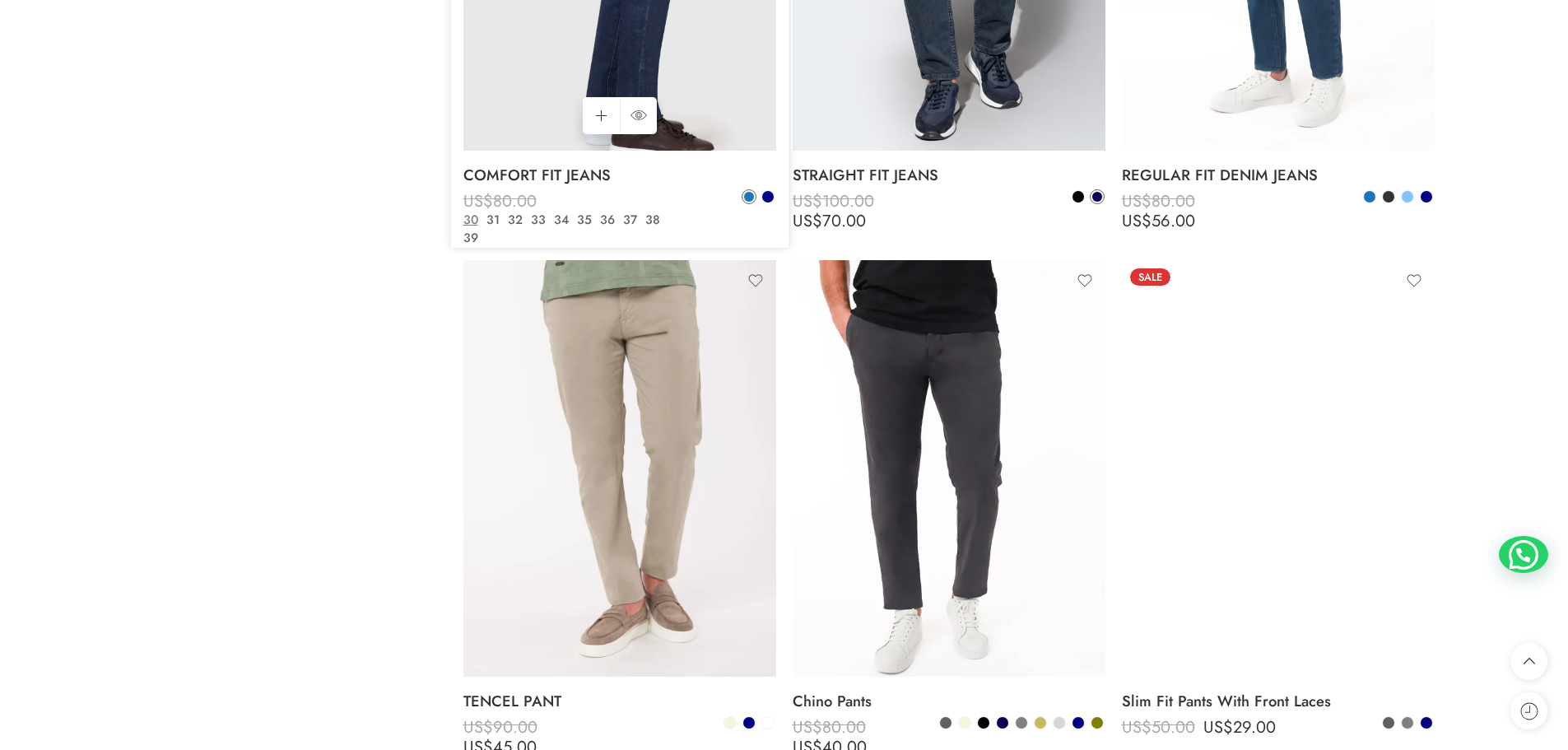
scroll to position [1858, 0]
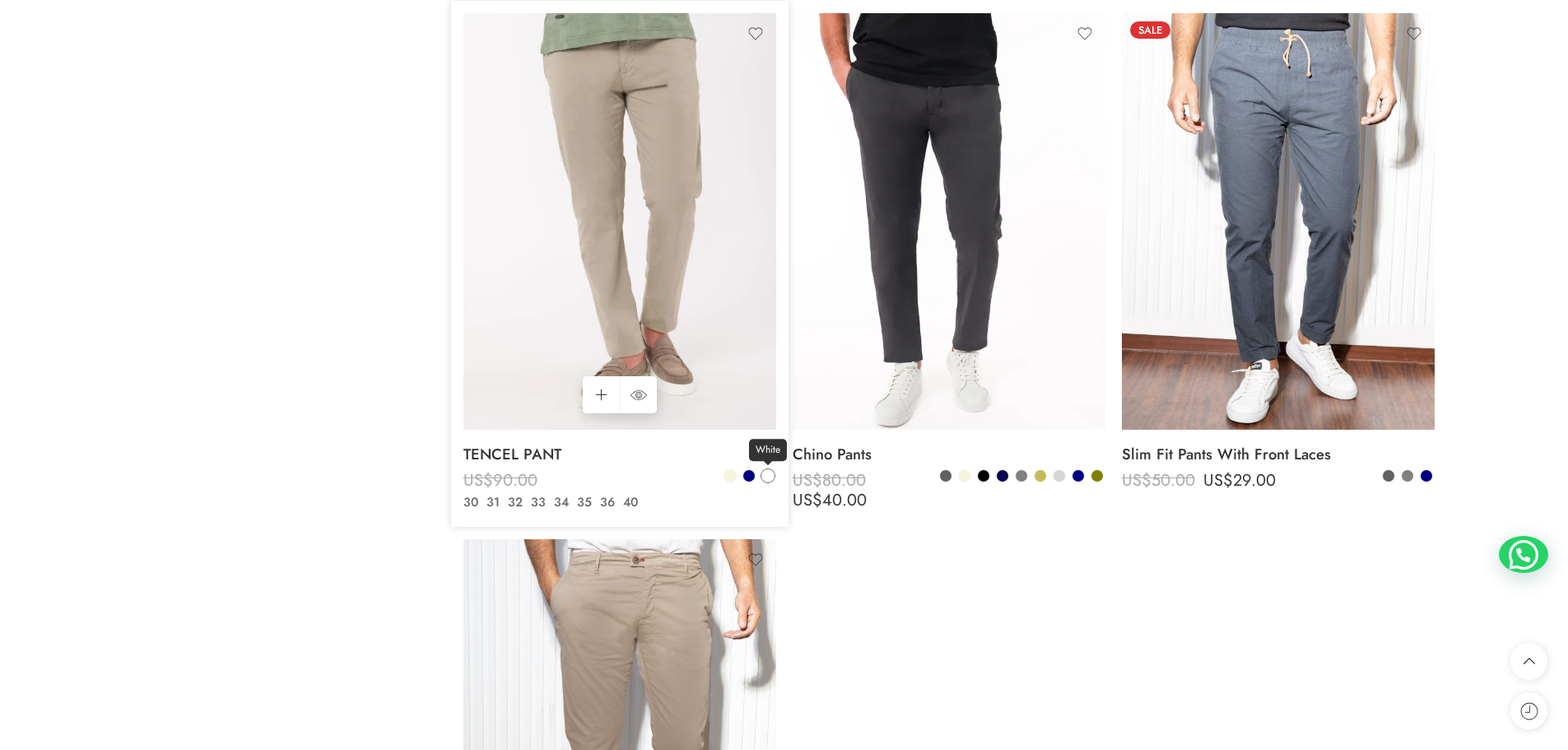
click at [771, 473] on span at bounding box center [768, 475] width 11 height 11
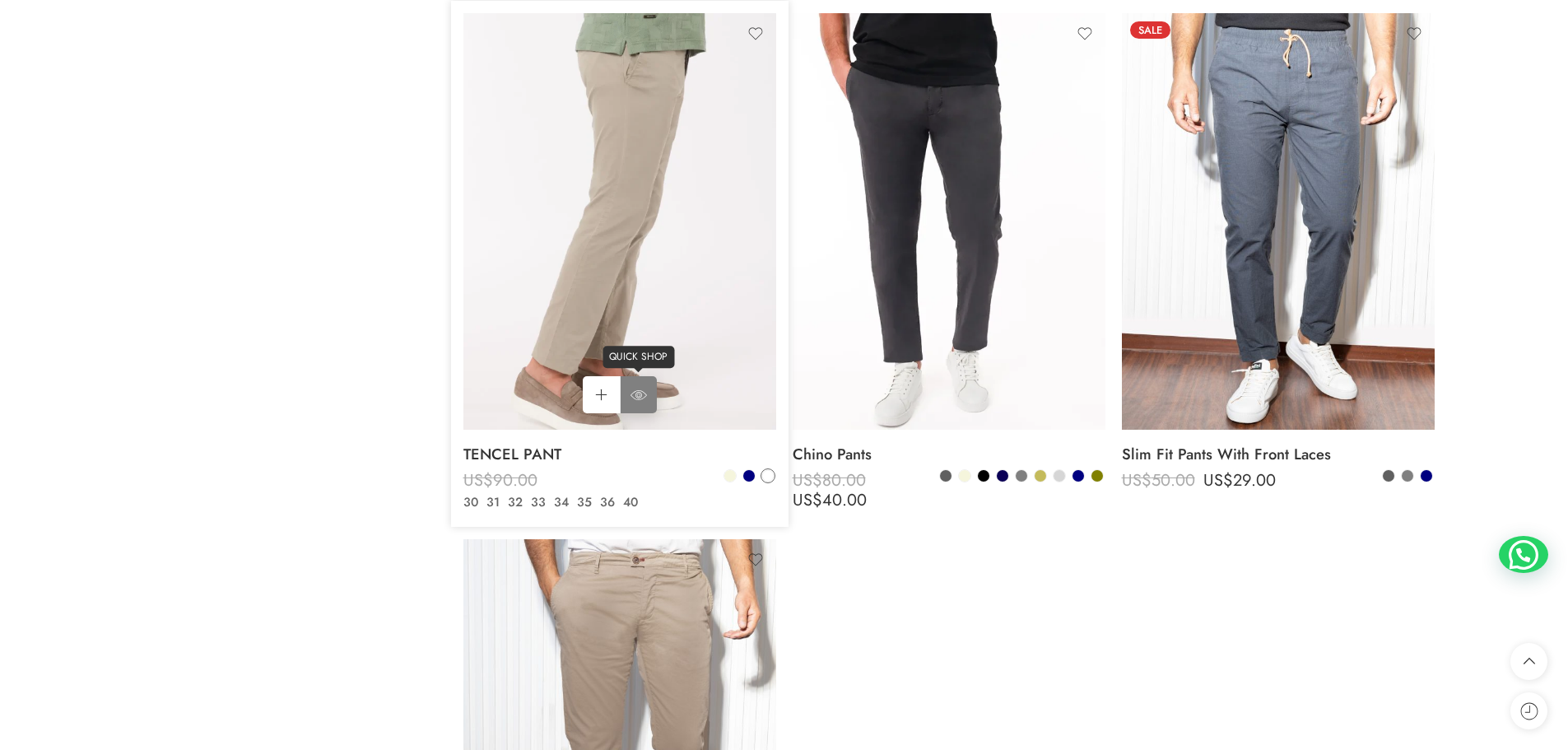
click at [637, 394] on icon at bounding box center [638, 394] width 4 height 4
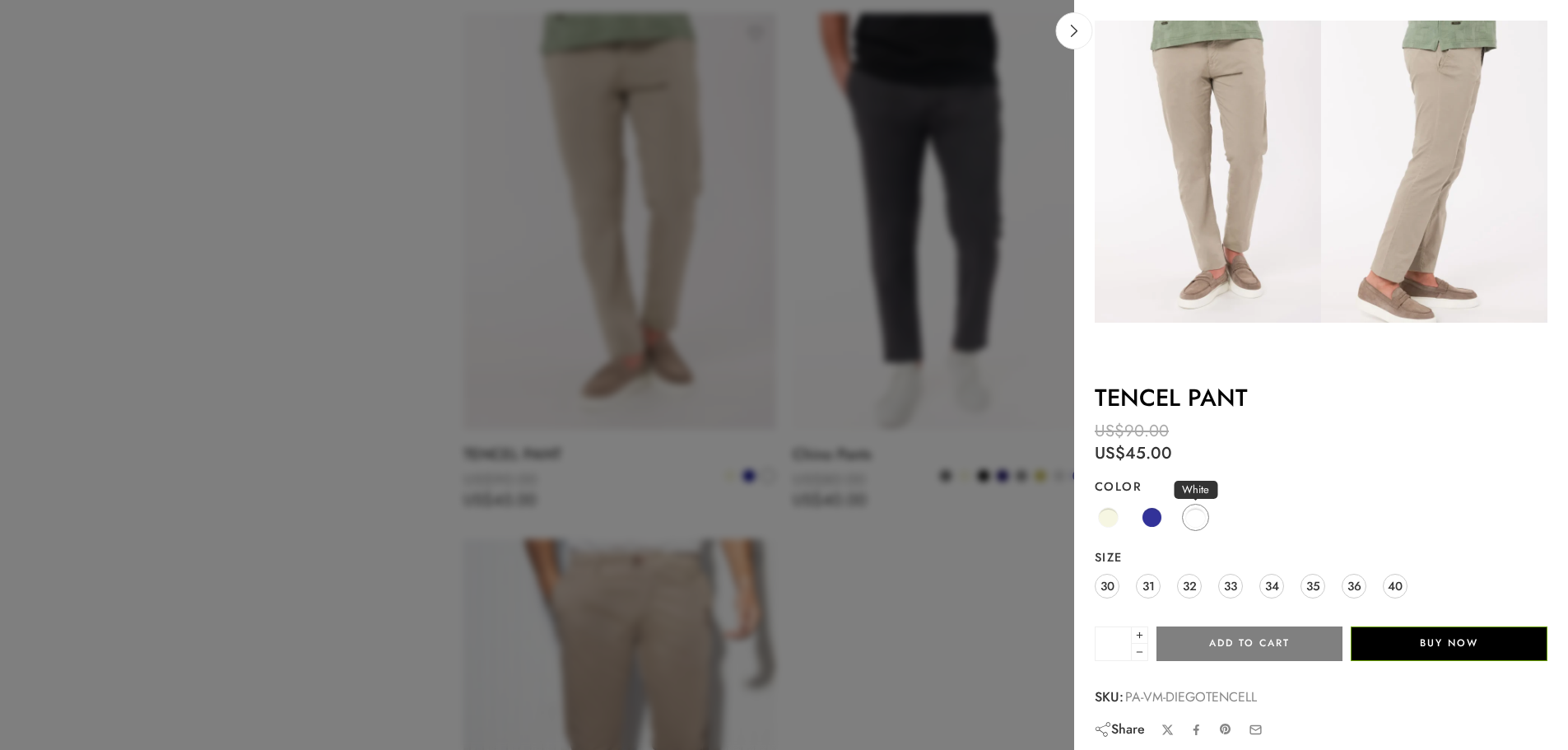
click at [1197, 519] on span at bounding box center [1195, 517] width 21 height 21
click at [1107, 584] on span "30" at bounding box center [1107, 586] width 14 height 23
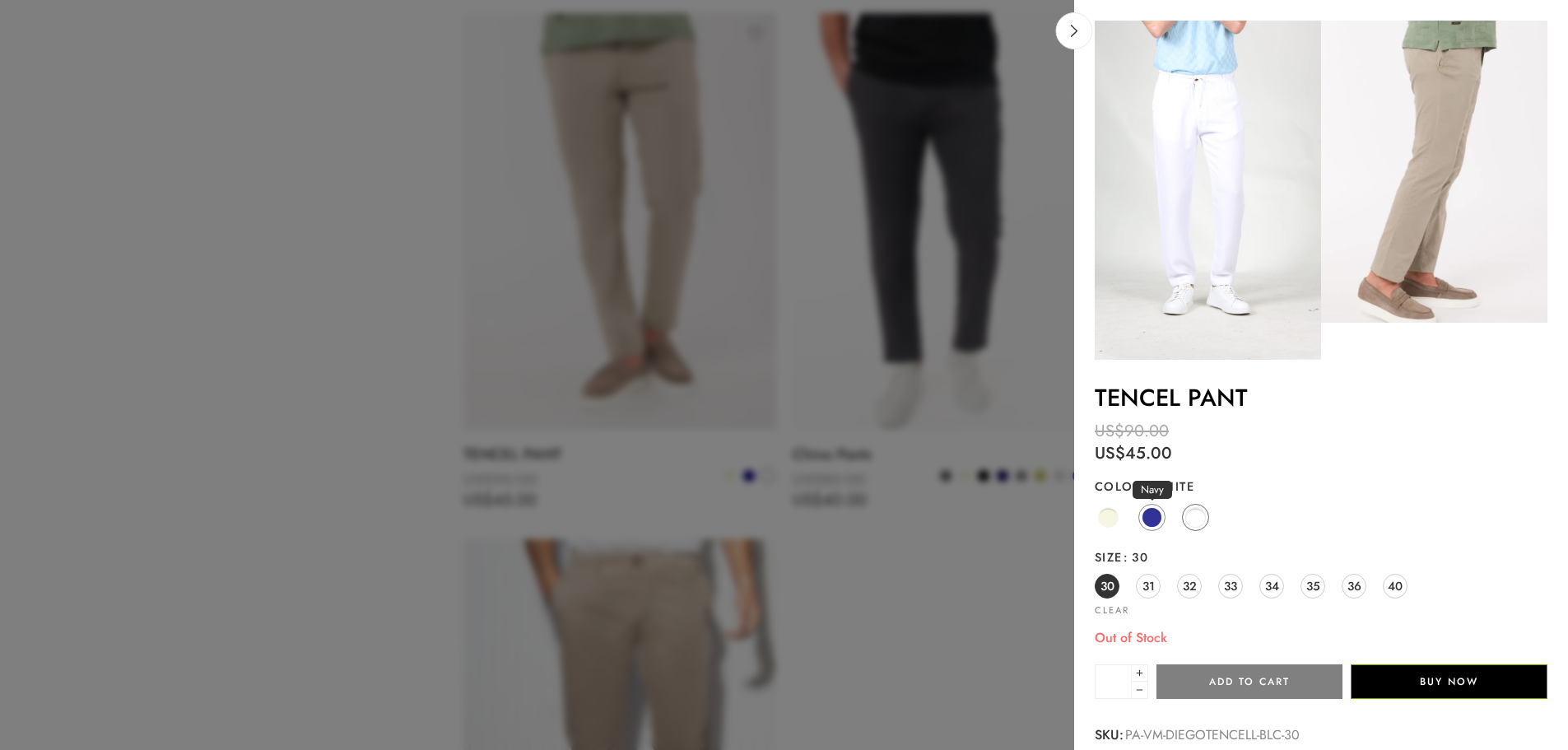
click at [1150, 516] on span at bounding box center [1152, 517] width 21 height 21
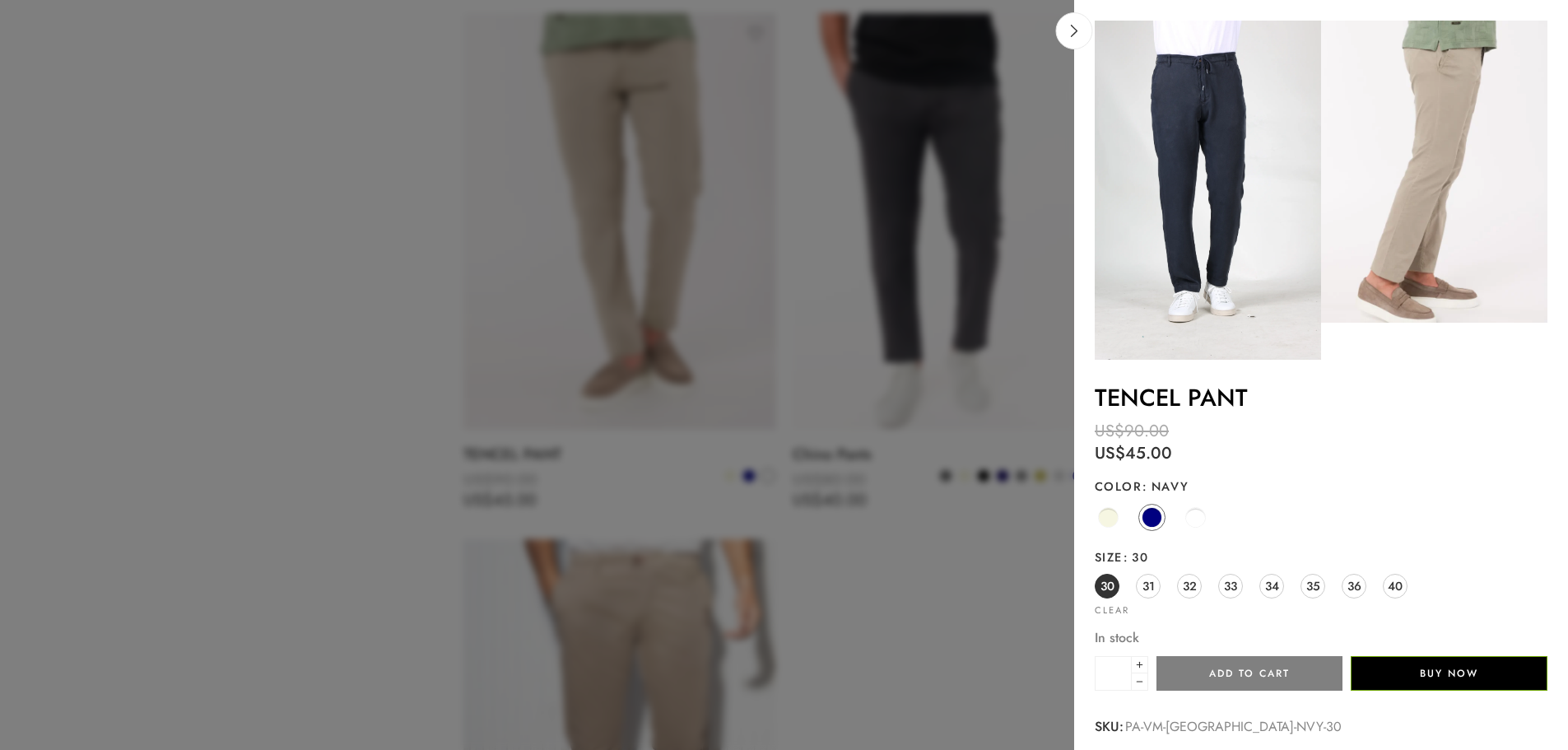
click at [1109, 581] on span "30" at bounding box center [1107, 586] width 14 height 23
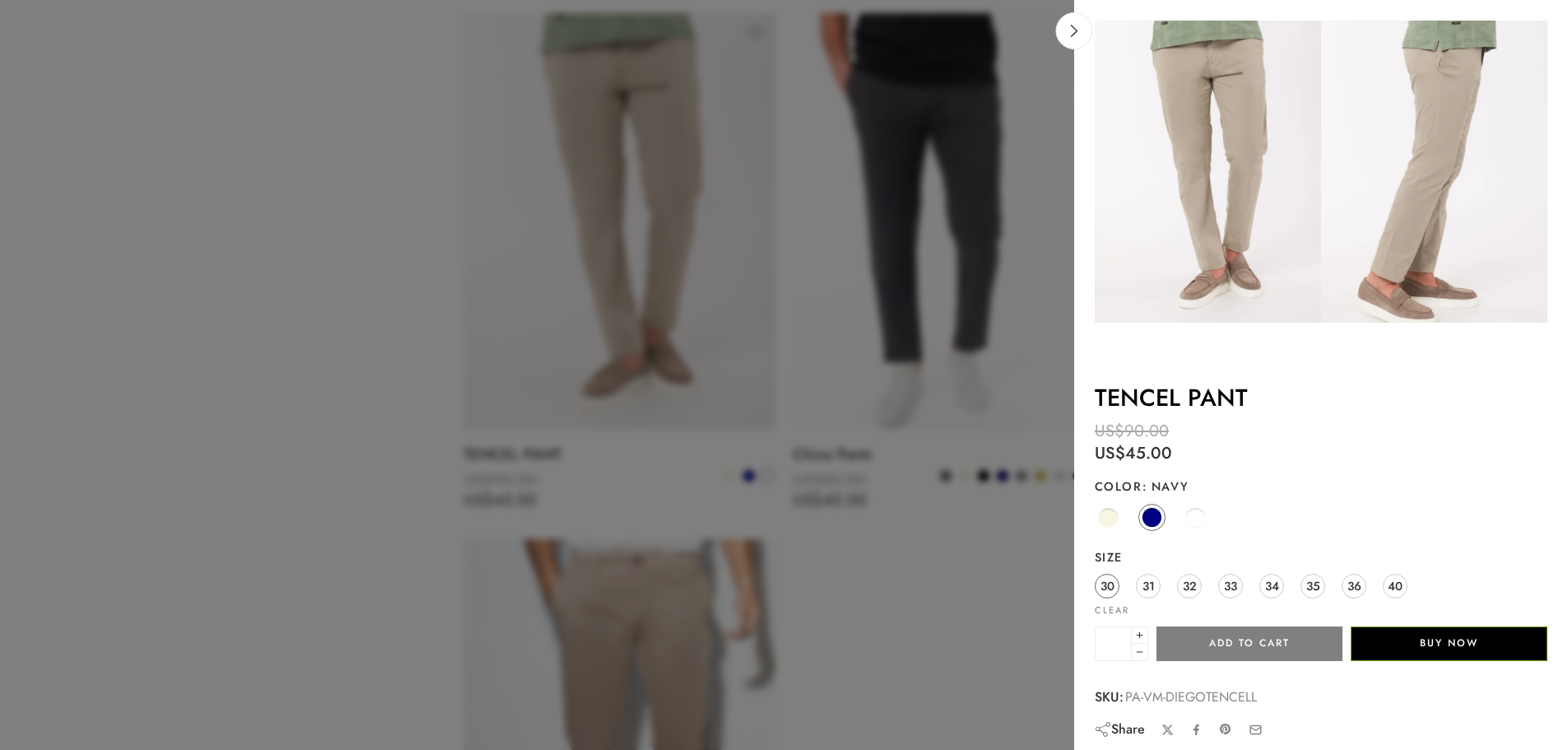
click at [1109, 582] on span "30" at bounding box center [1107, 586] width 14 height 23
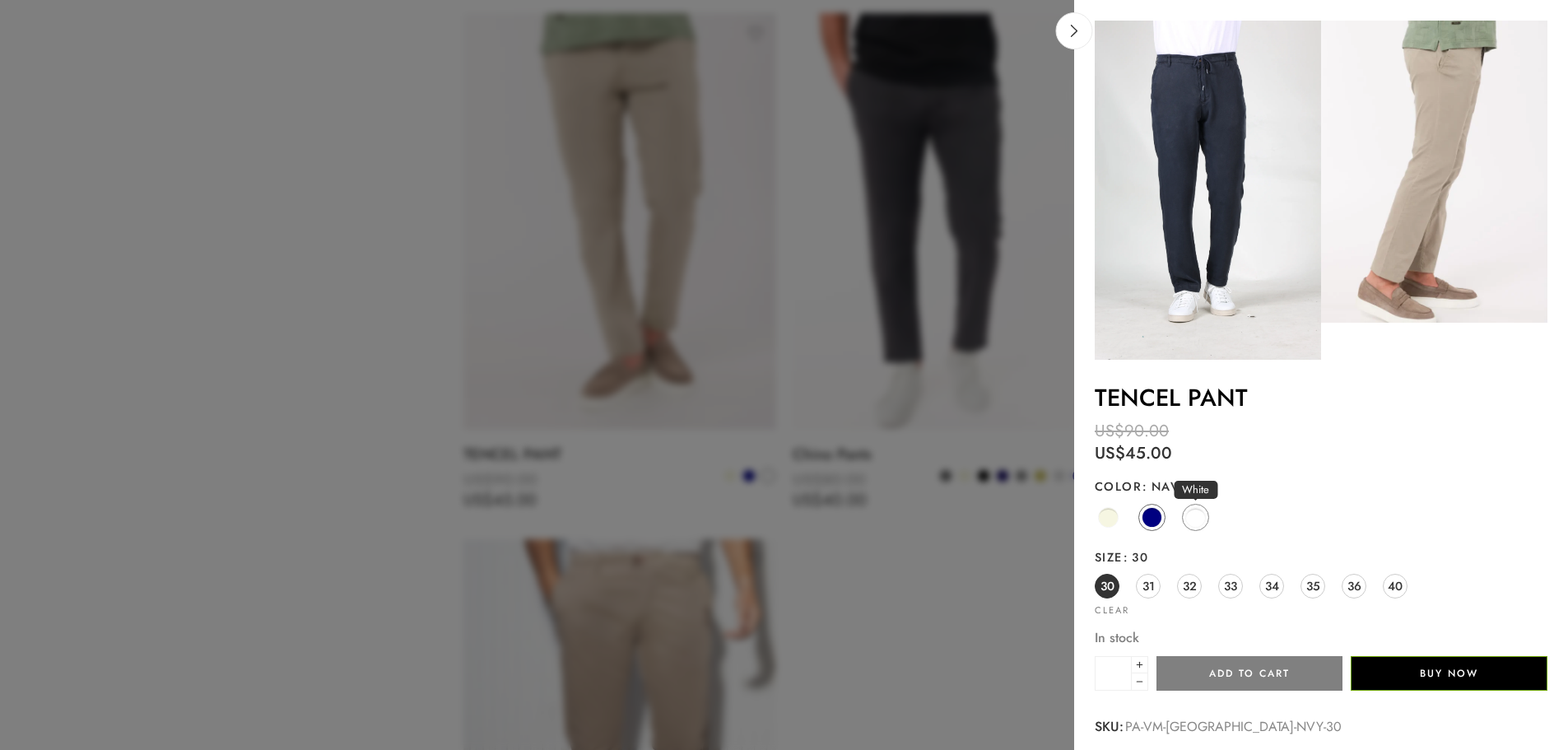
click at [1199, 513] on span at bounding box center [1195, 517] width 21 height 21
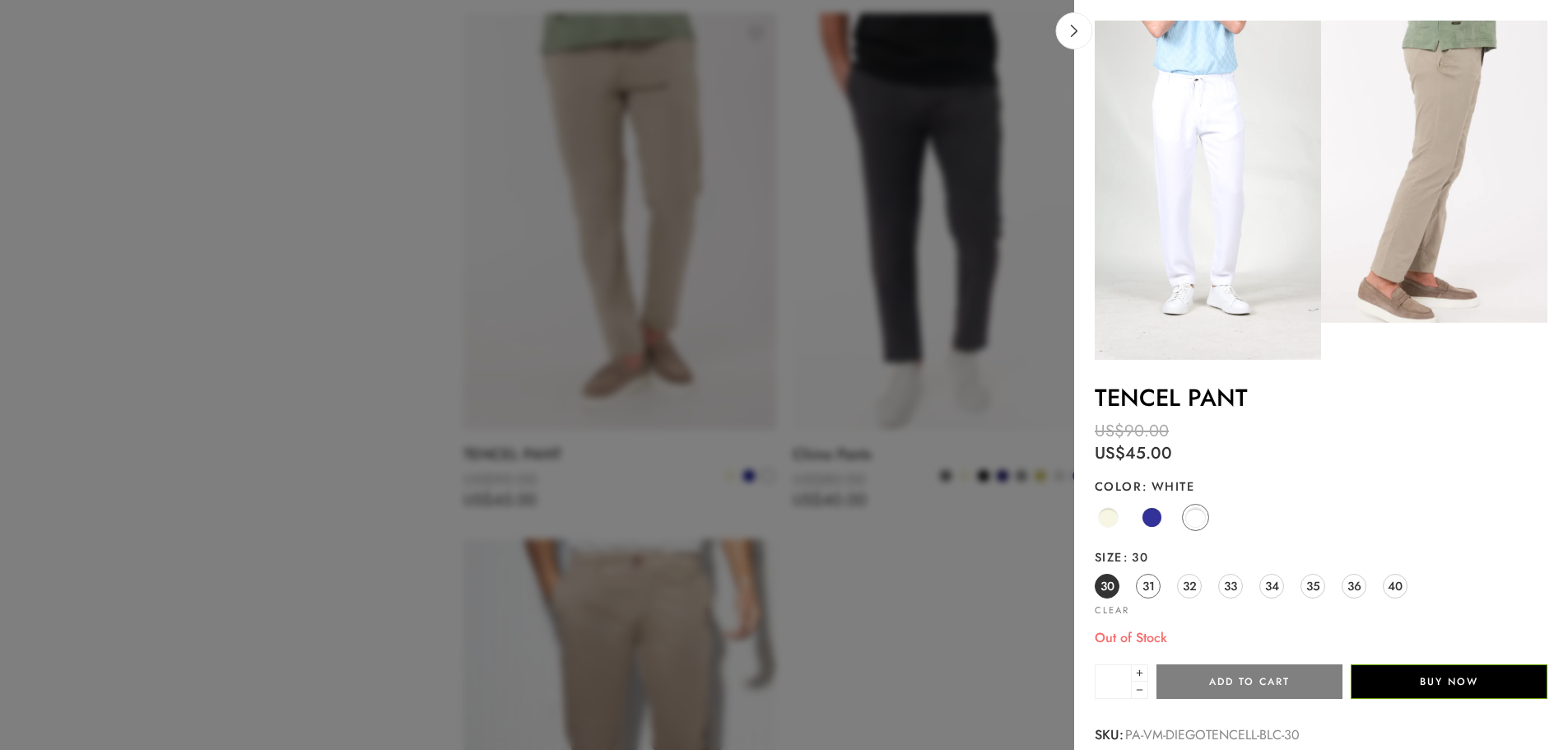
click at [1143, 581] on span "31" at bounding box center [1148, 586] width 12 height 23
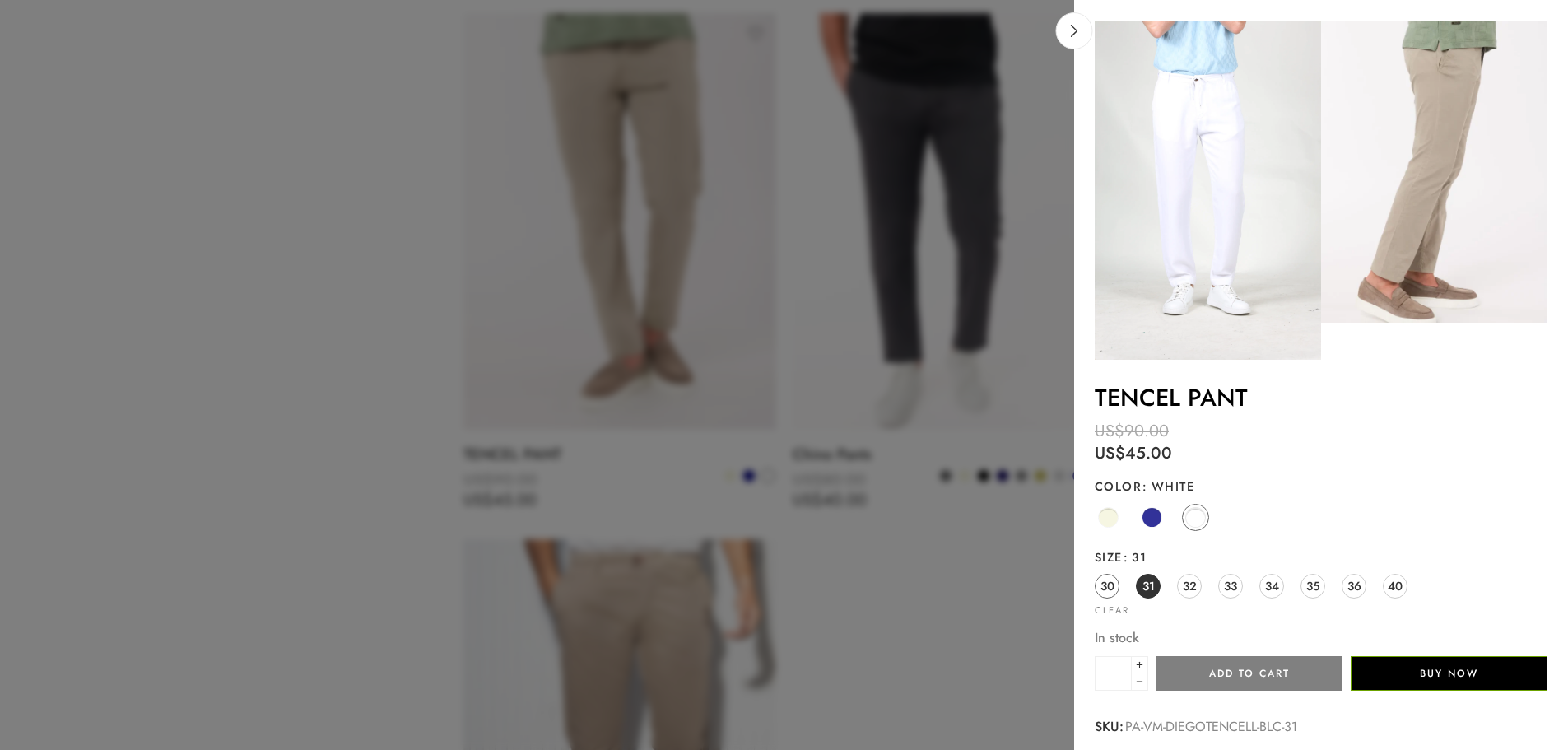
click at [1103, 589] on span "30" at bounding box center [1107, 586] width 14 height 23
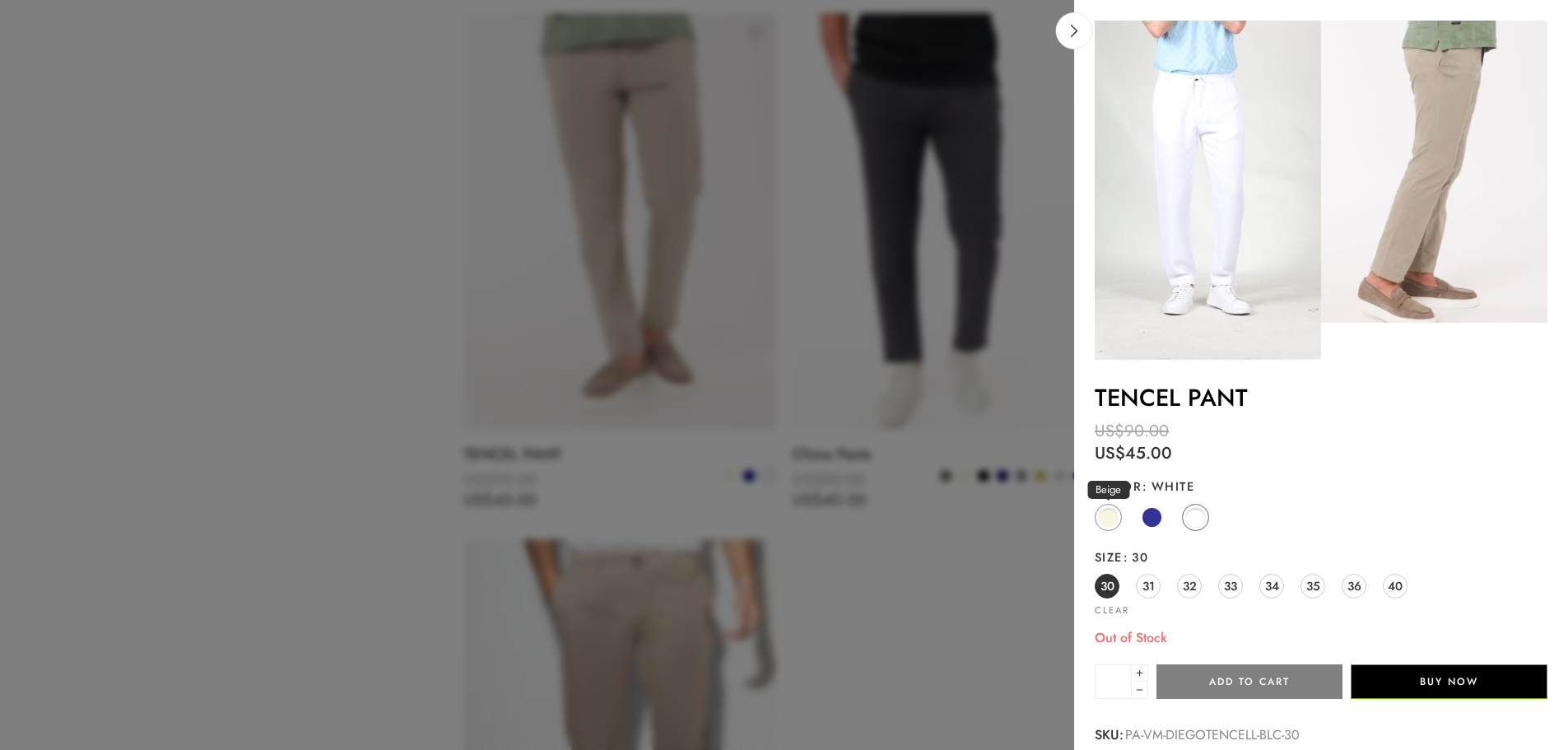
click at [1110, 518] on span at bounding box center [1109, 517] width 21 height 21
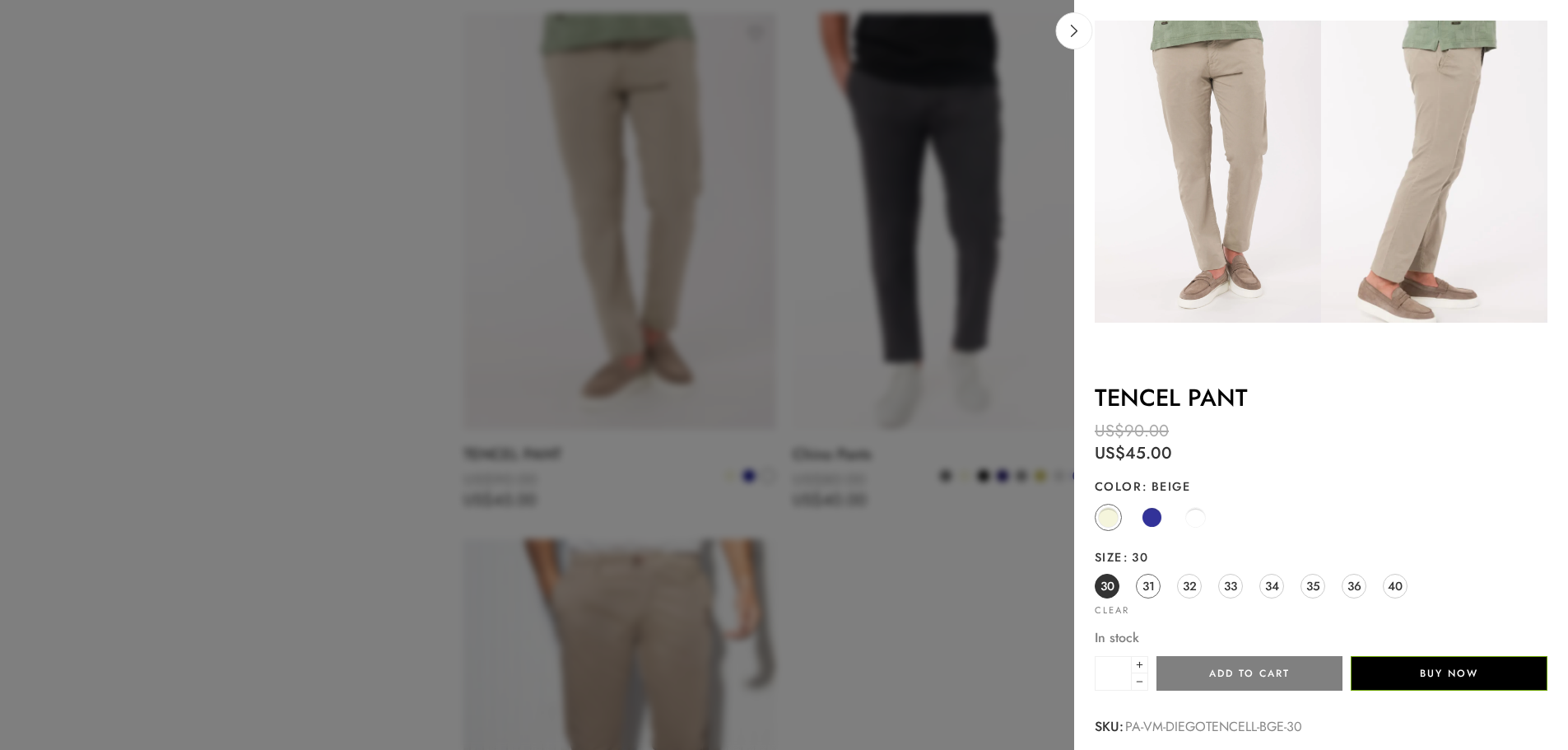
click at [1148, 581] on span "31" at bounding box center [1148, 586] width 12 height 23
click at [1106, 584] on span "30" at bounding box center [1107, 586] width 14 height 23
click at [1191, 520] on span at bounding box center [1195, 517] width 21 height 21
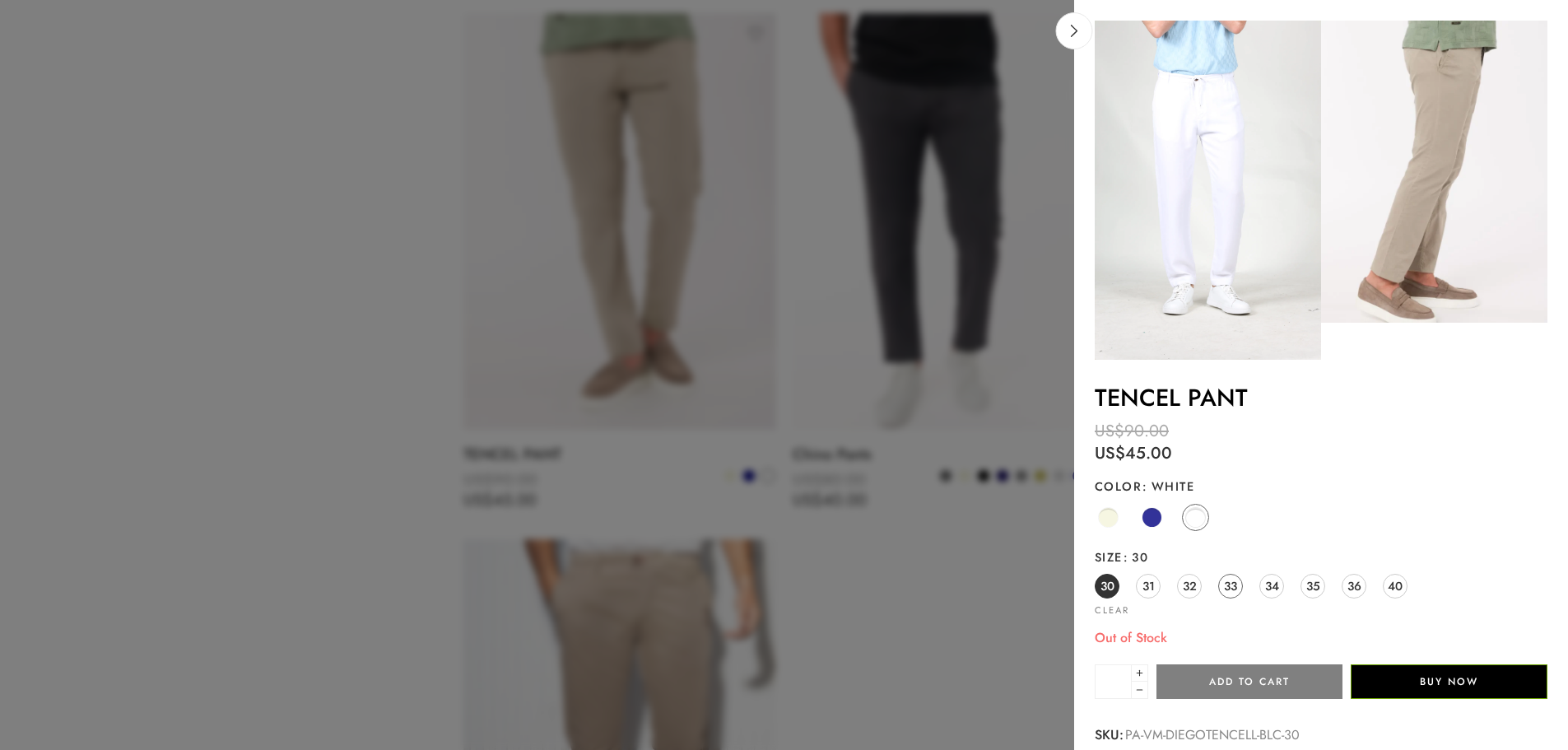
click at [1222, 586] on link "33" at bounding box center [1230, 586] width 25 height 25
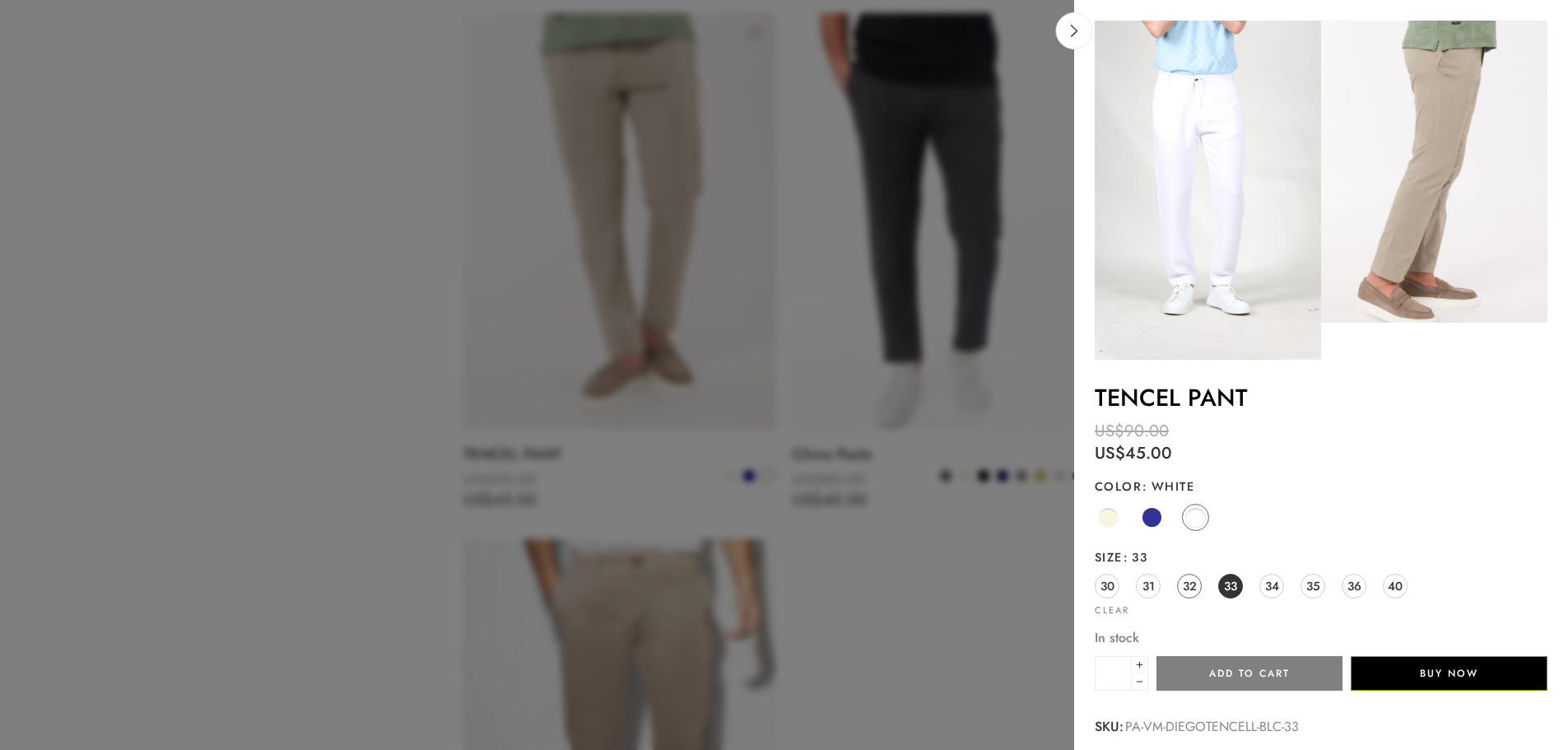
click at [1190, 589] on span "32" at bounding box center [1190, 586] width 14 height 23
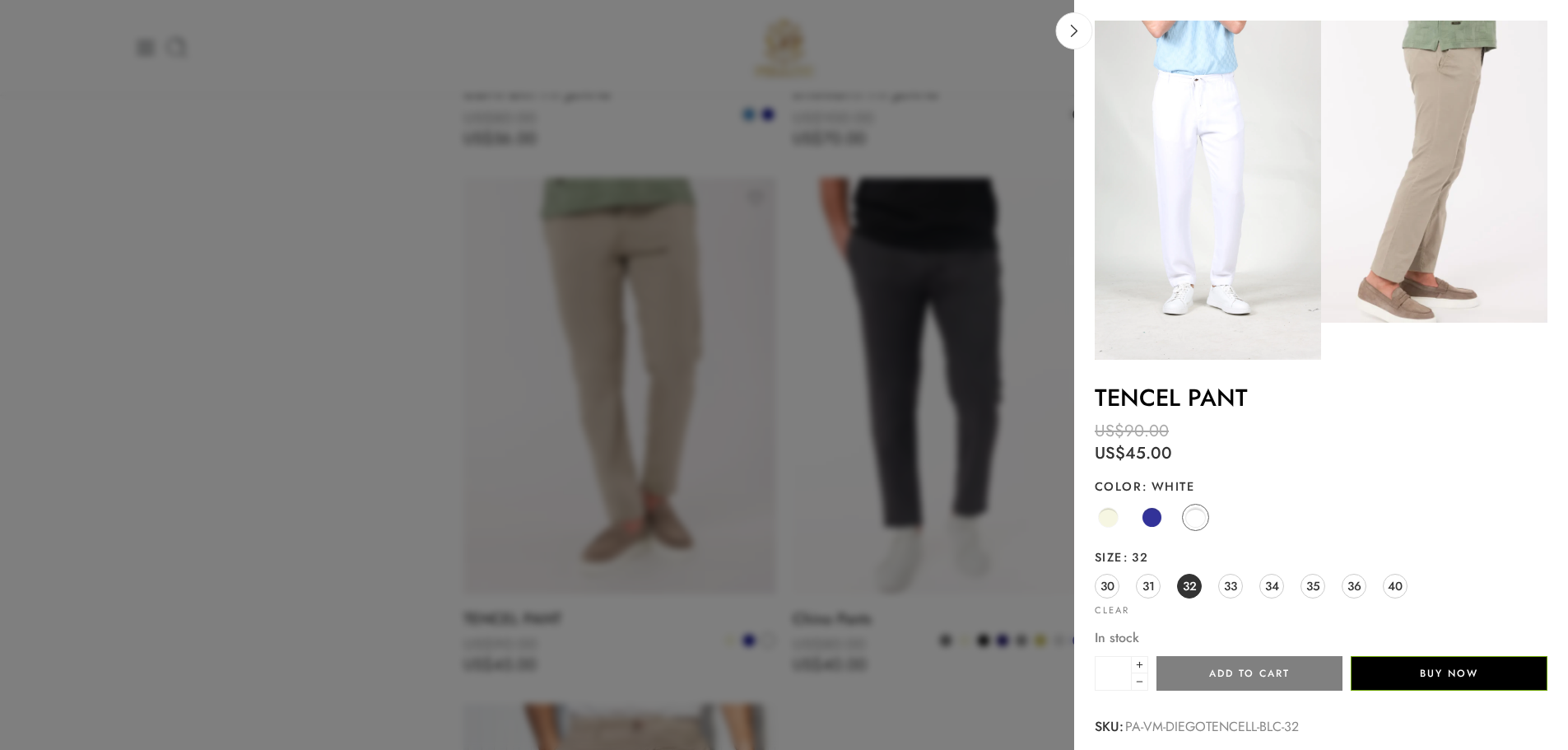
scroll to position [1446, 0]
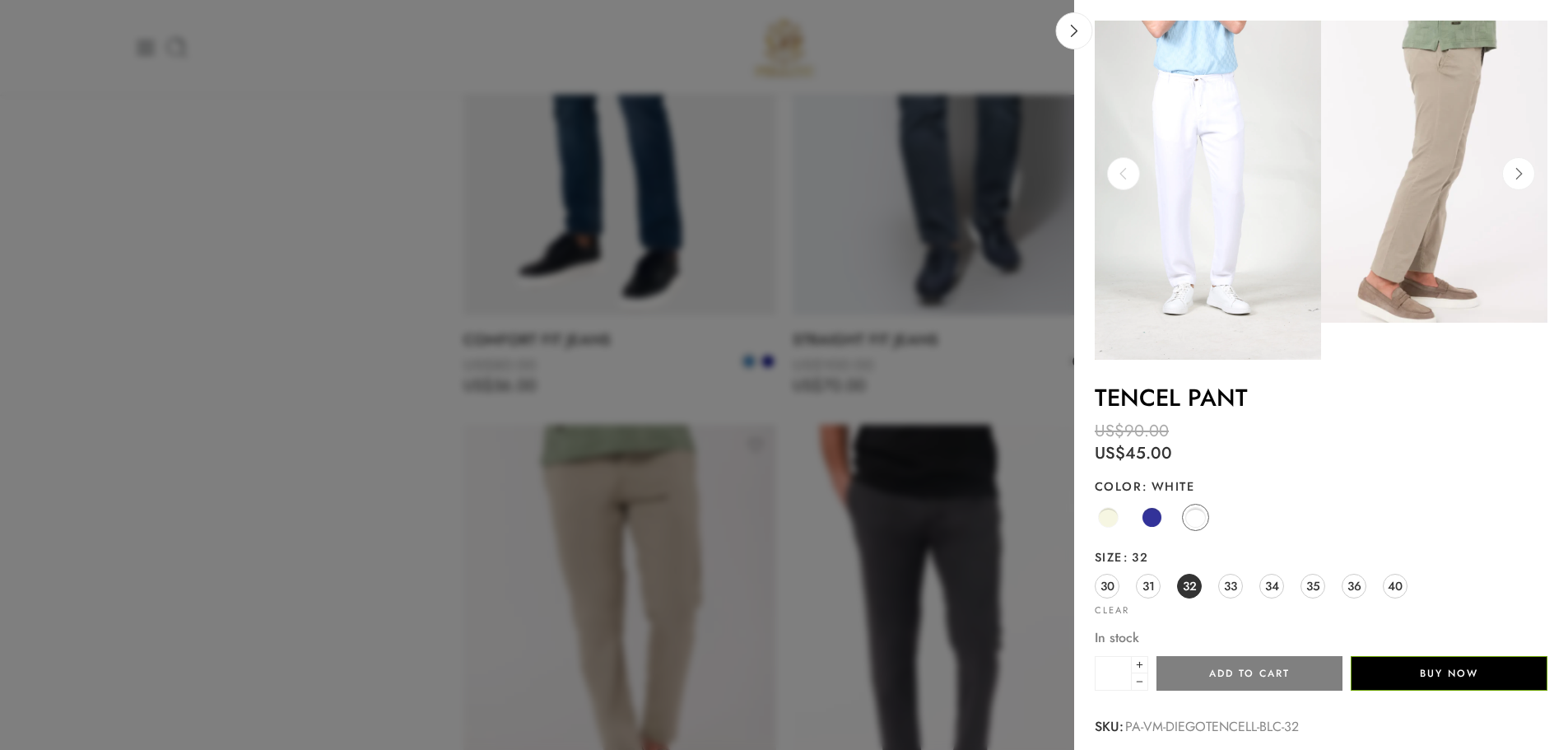
click at [1191, 248] on img at bounding box center [1208, 190] width 226 height 339
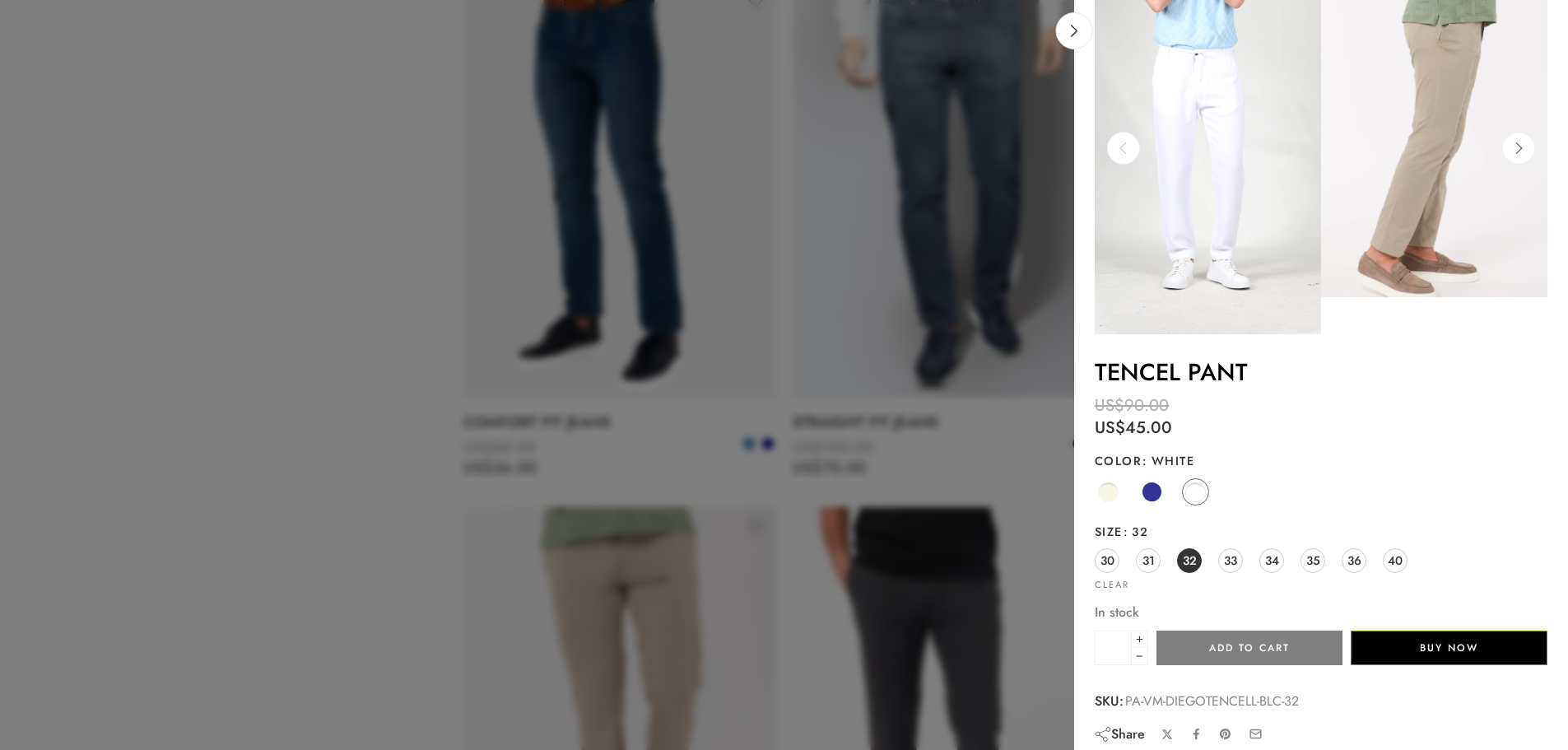
scroll to position [40, 0]
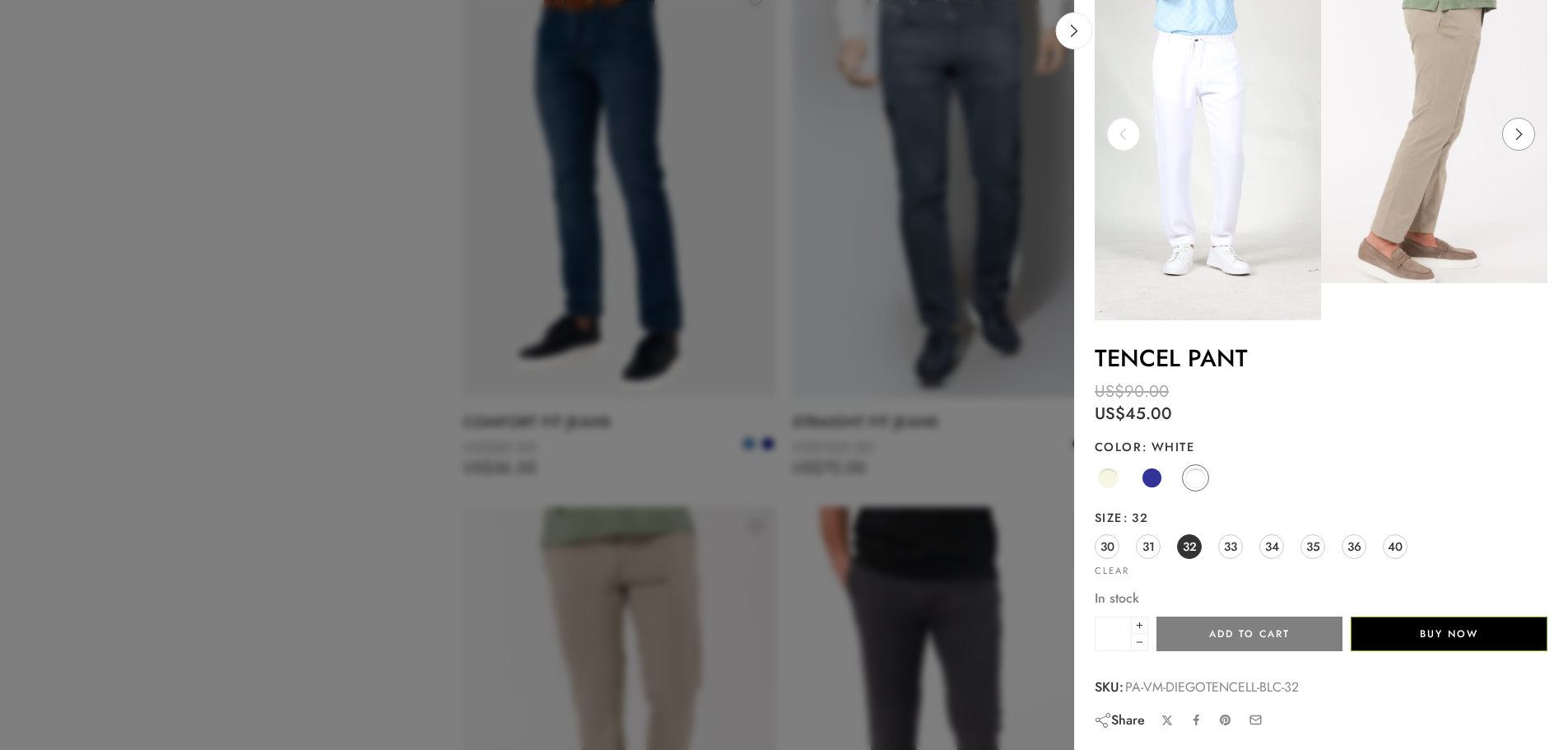
click at [1524, 129] on icon at bounding box center [1518, 134] width 31 height 33
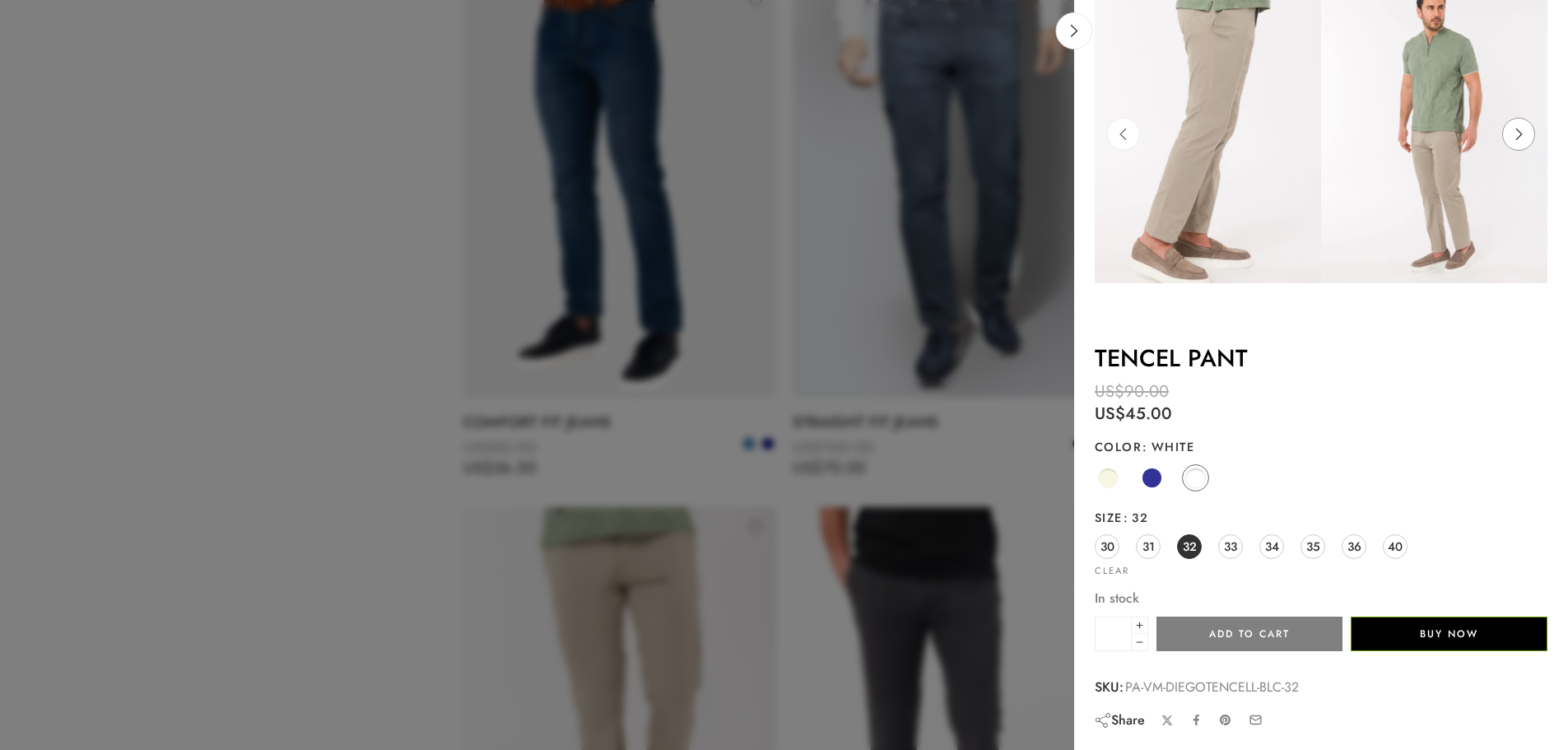
click at [1524, 131] on icon at bounding box center [1518, 134] width 31 height 33
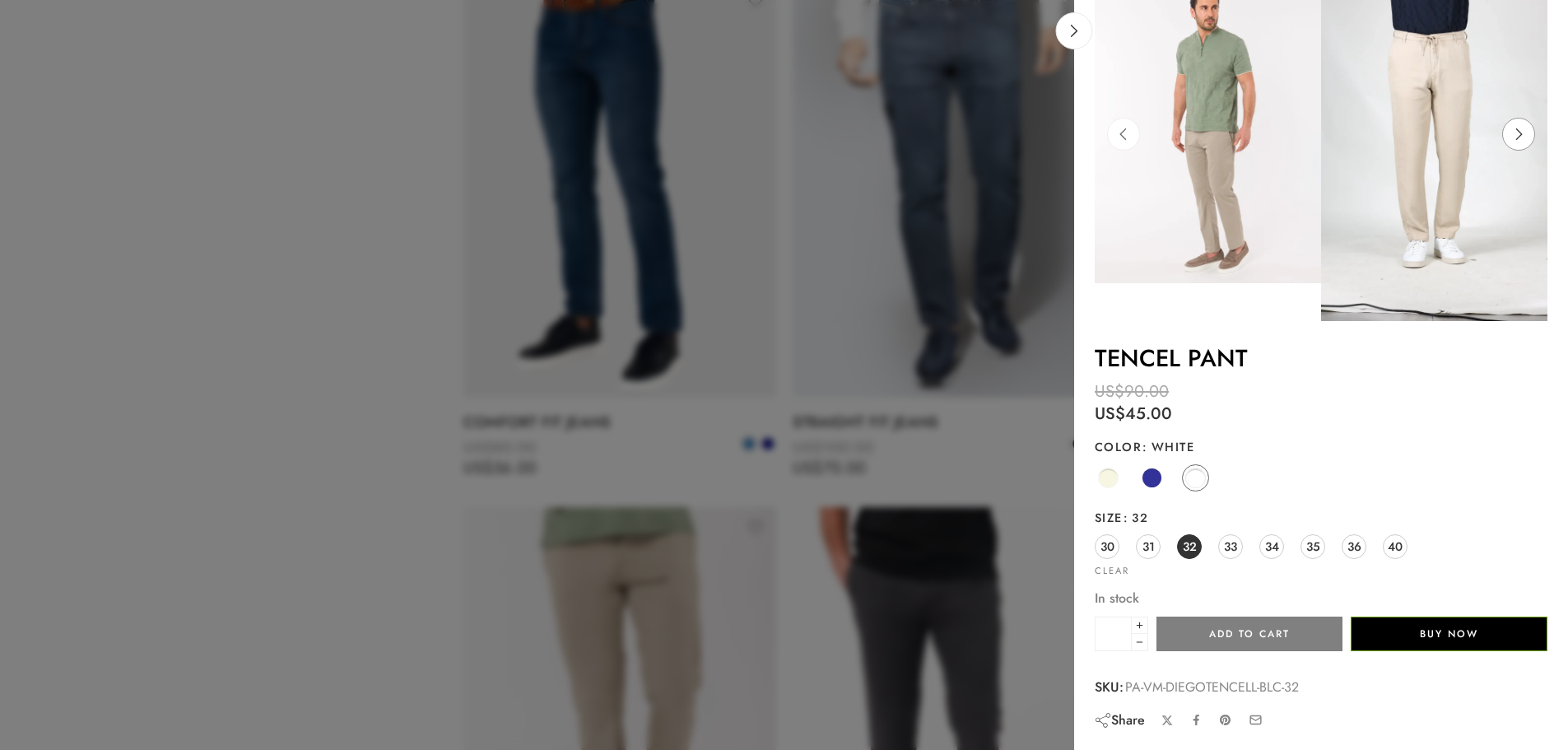
click at [1524, 132] on icon at bounding box center [1518, 134] width 31 height 33
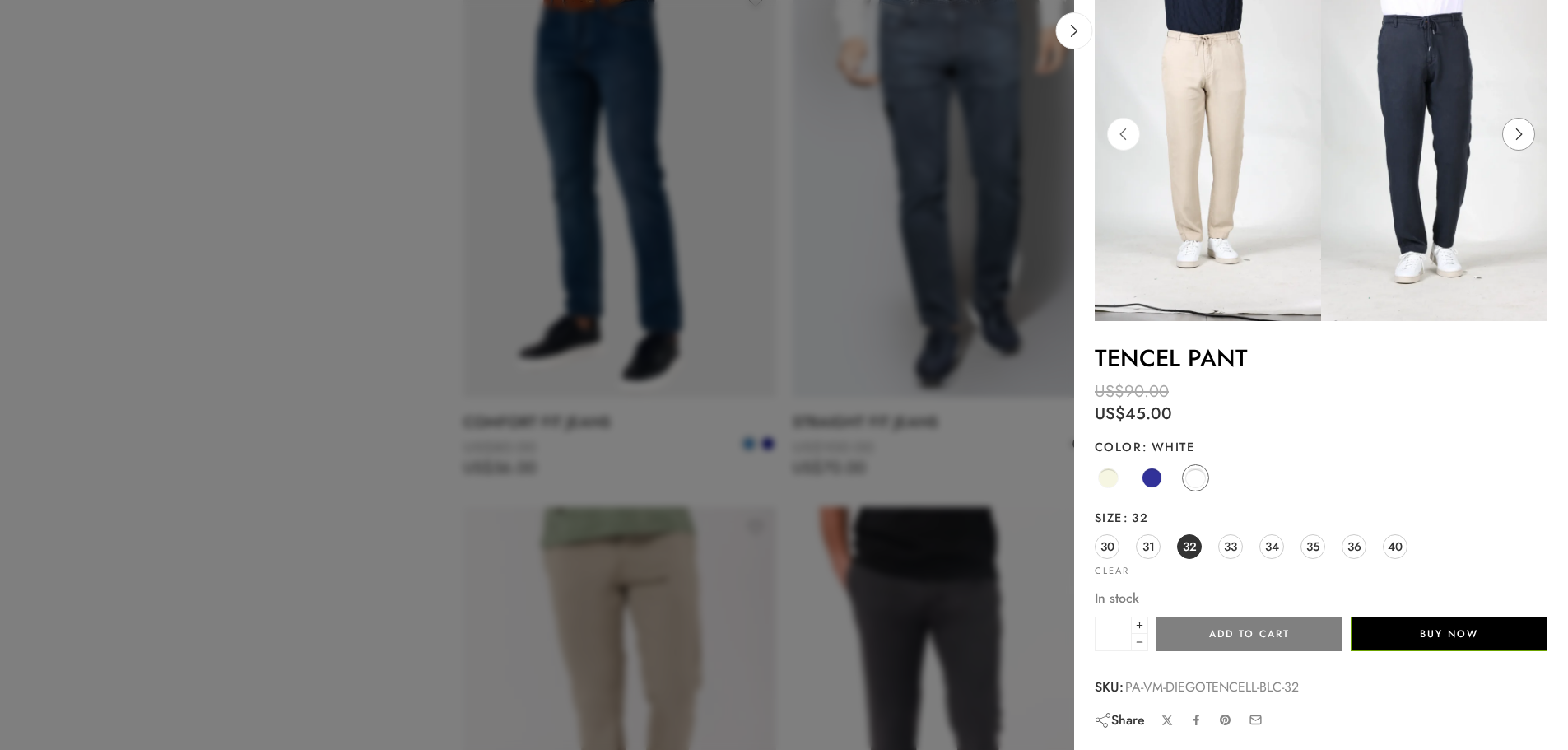
click at [1524, 132] on icon at bounding box center [1518, 134] width 31 height 33
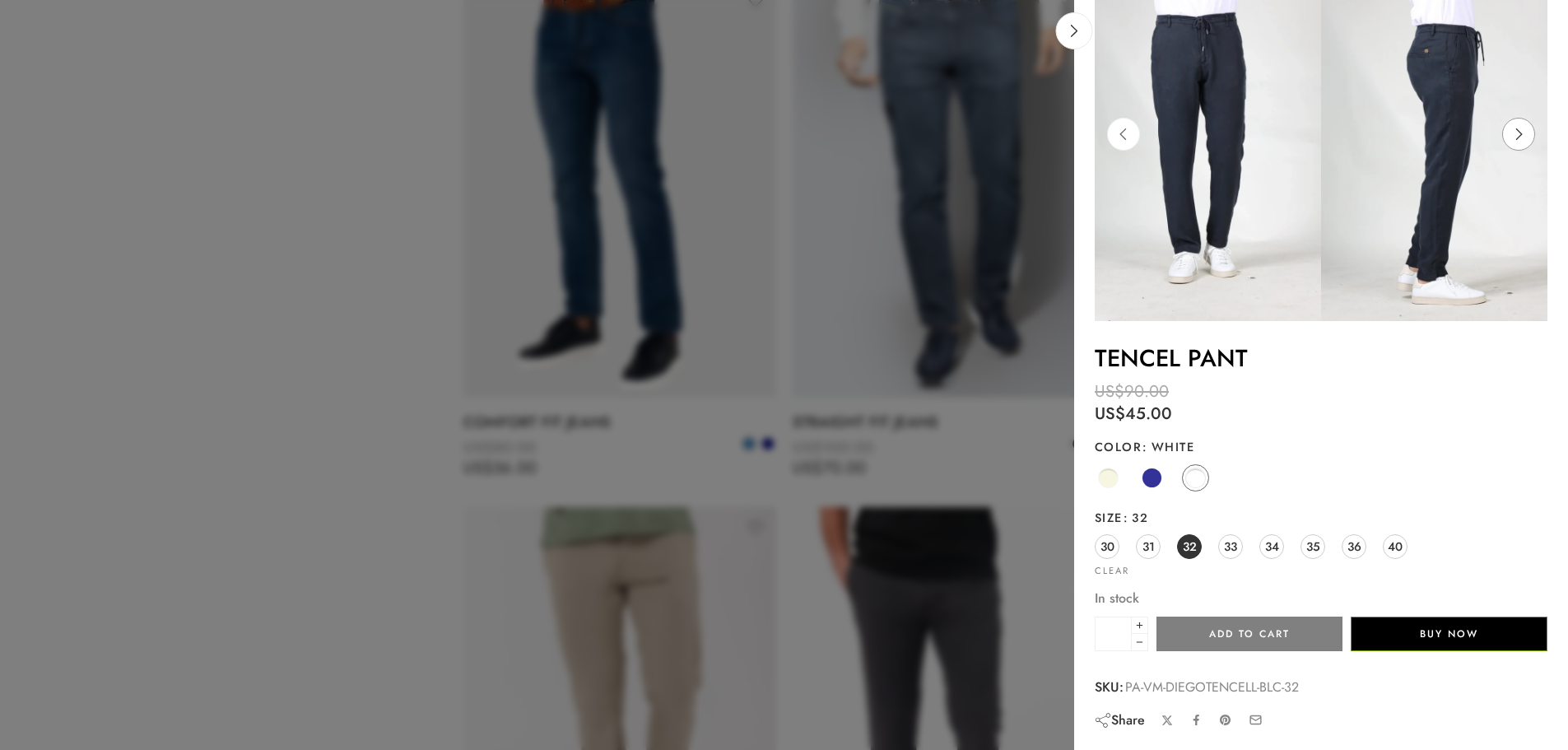
click at [1524, 132] on icon at bounding box center [1518, 134] width 31 height 33
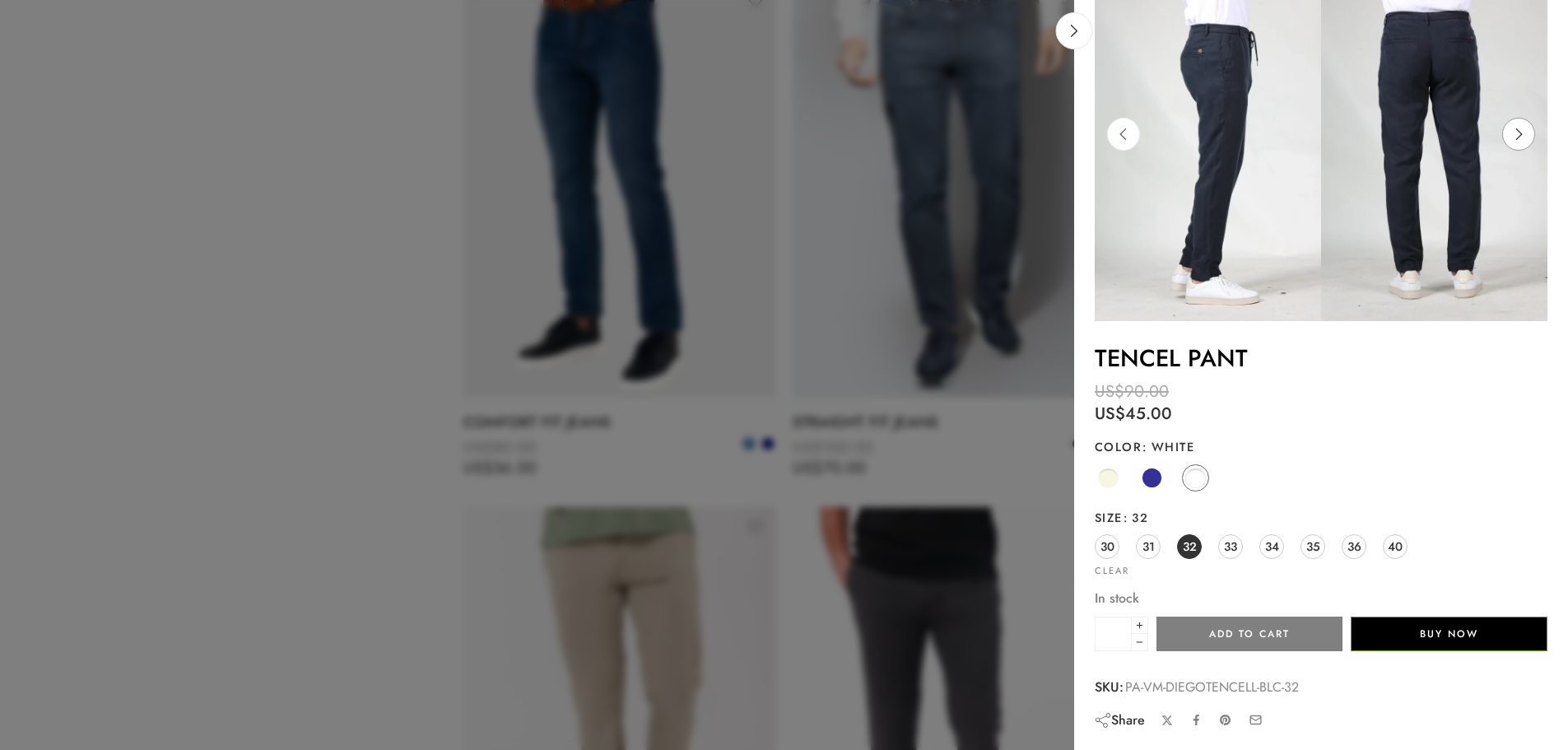
click at [1525, 132] on icon at bounding box center [1518, 134] width 31 height 33
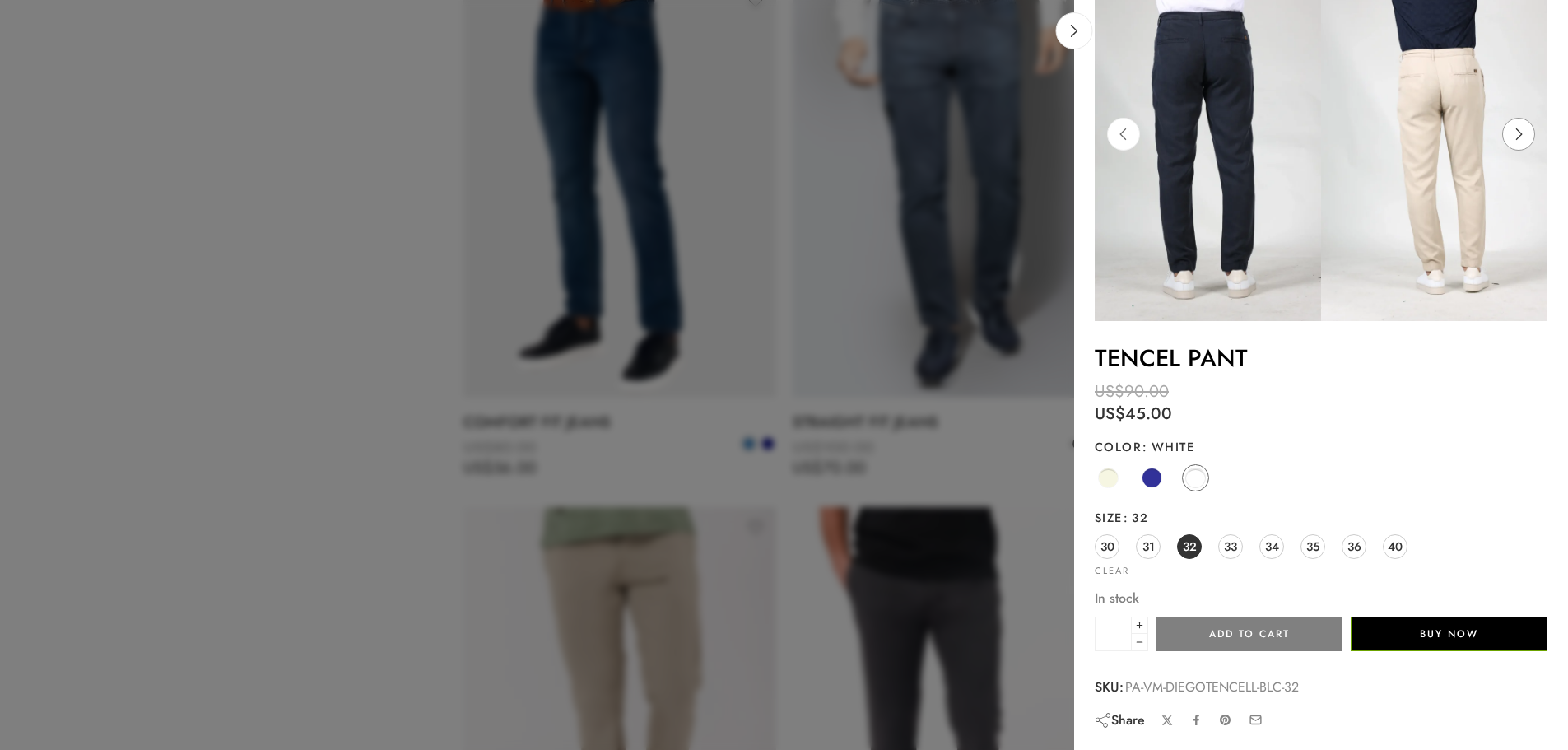
click at [1525, 132] on icon at bounding box center [1518, 134] width 31 height 33
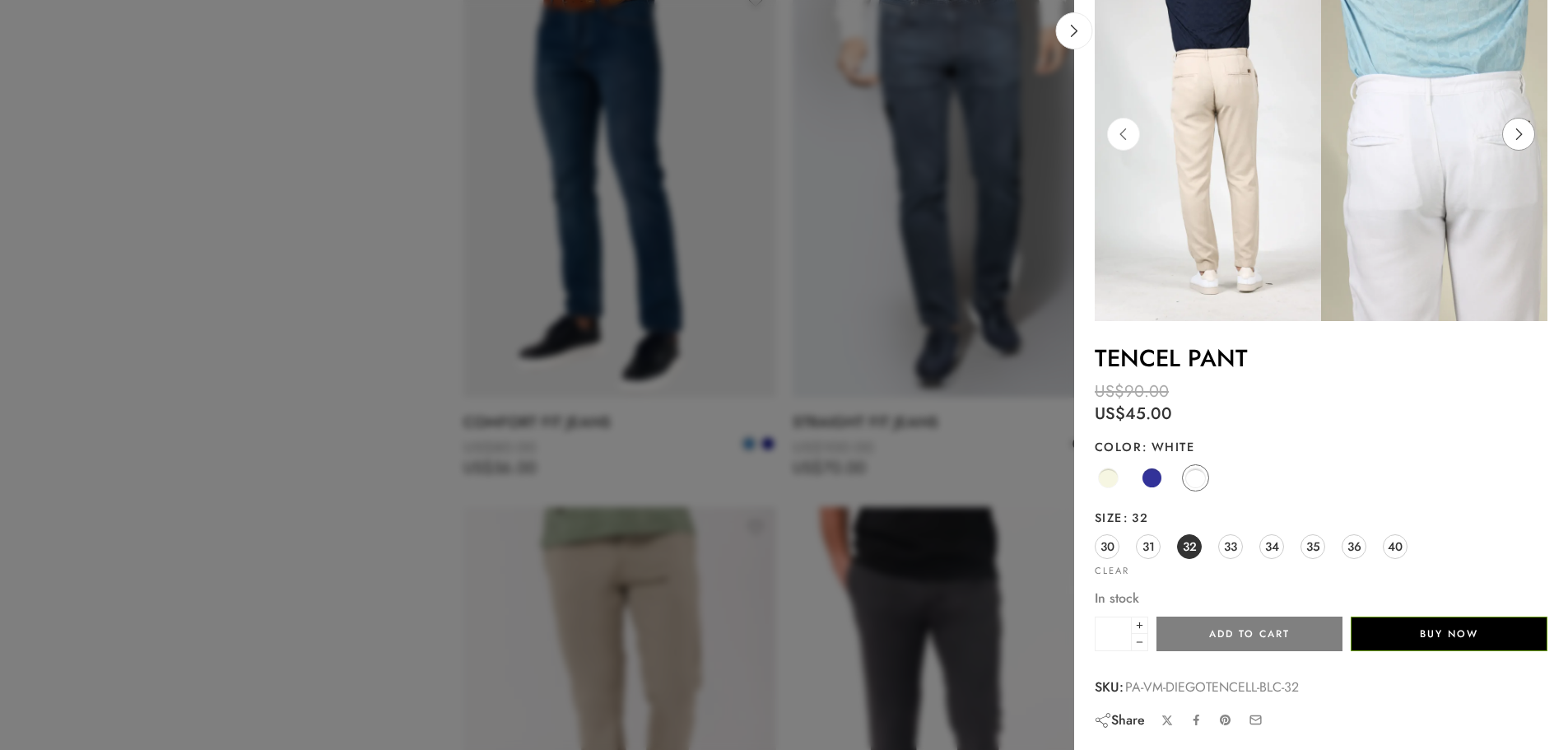
click at [1525, 132] on icon at bounding box center [1518, 134] width 31 height 33
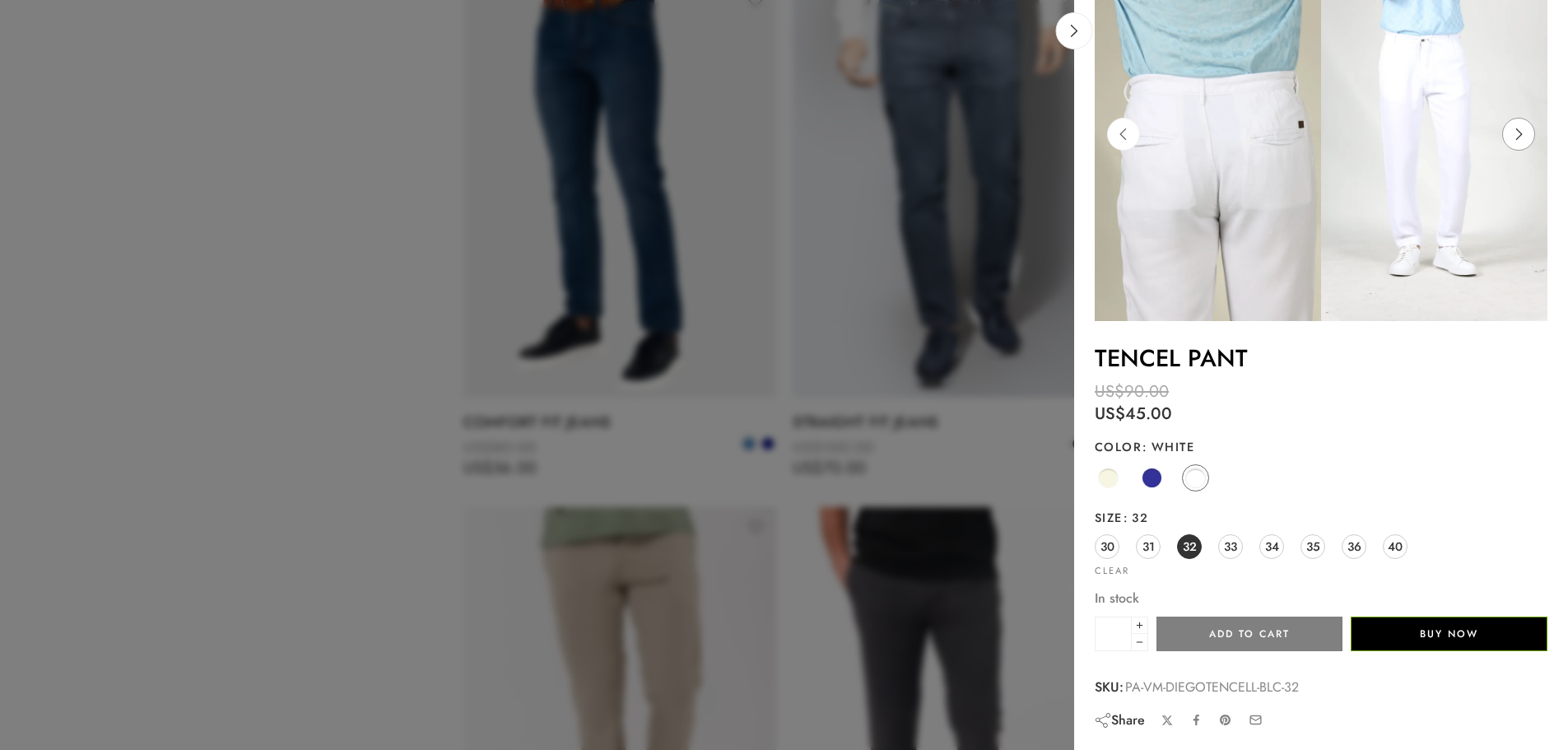
click at [1523, 133] on icon at bounding box center [1518, 134] width 31 height 33
